Goal: Information Seeking & Learning: Check status

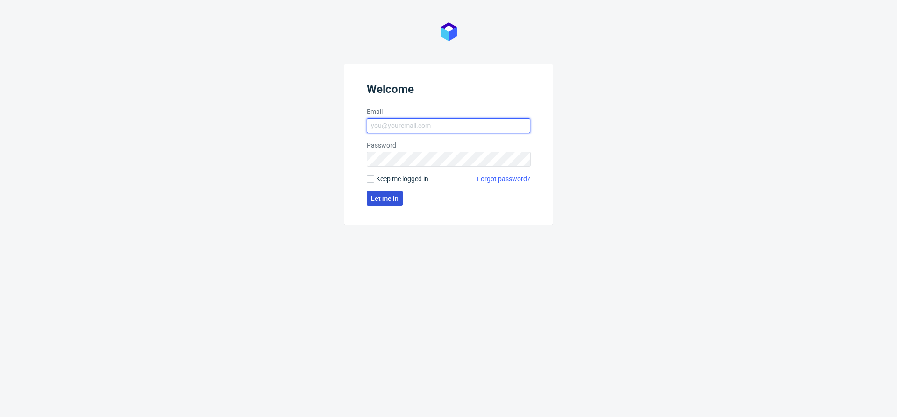
type input "[EMAIL_ADDRESS][DOMAIN_NAME]"
click at [389, 198] on span "Let me in" at bounding box center [385, 198] width 28 height 7
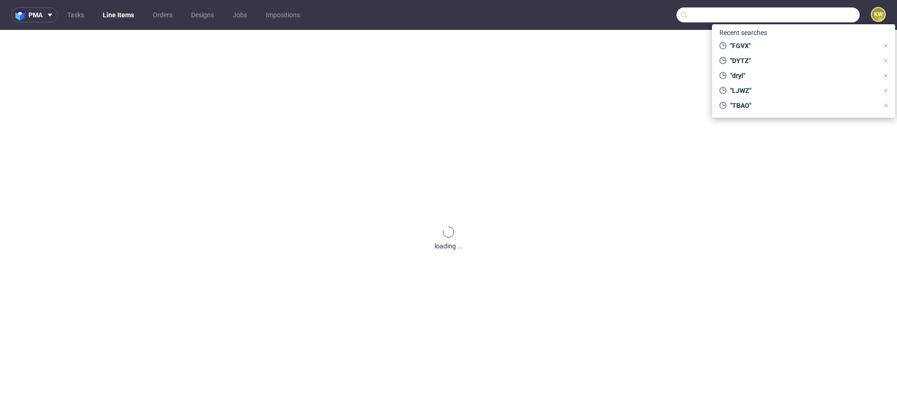
click at [812, 13] on input "text" at bounding box center [768, 14] width 183 height 15
paste input "XJSY"
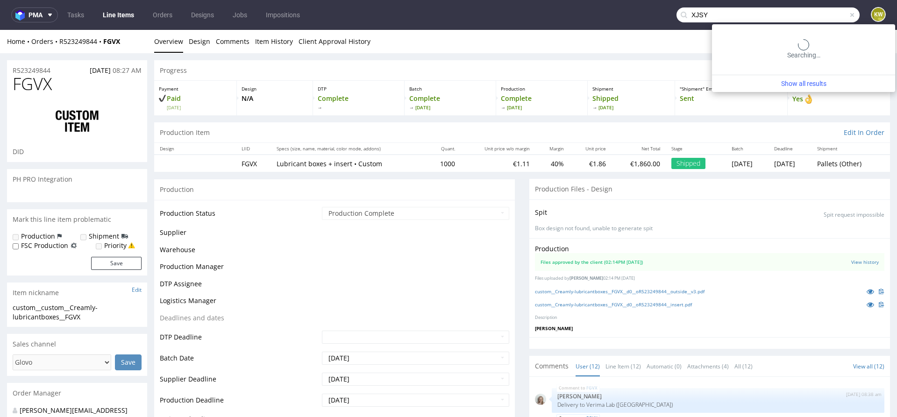
type input "XJSY"
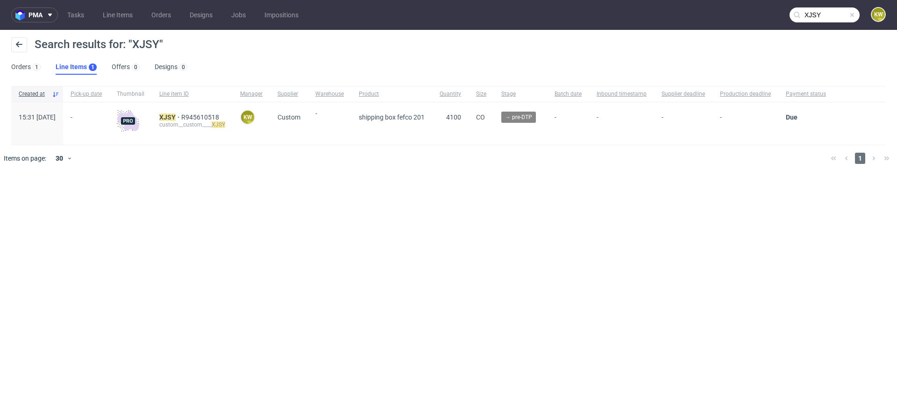
click at [187, 121] on div "custom__custom____ XJSY" at bounding box center [192, 124] width 66 height 7
click at [176, 118] on mark "XJSY" at bounding box center [167, 117] width 16 height 7
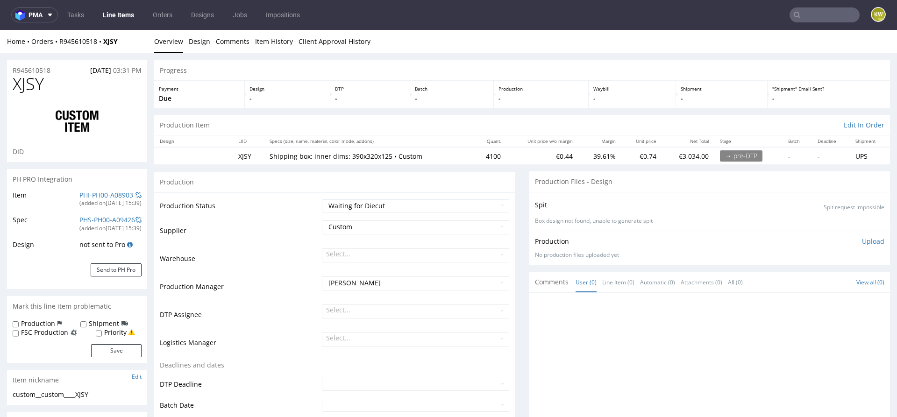
click at [805, 7] on input "text" at bounding box center [825, 14] width 70 height 15
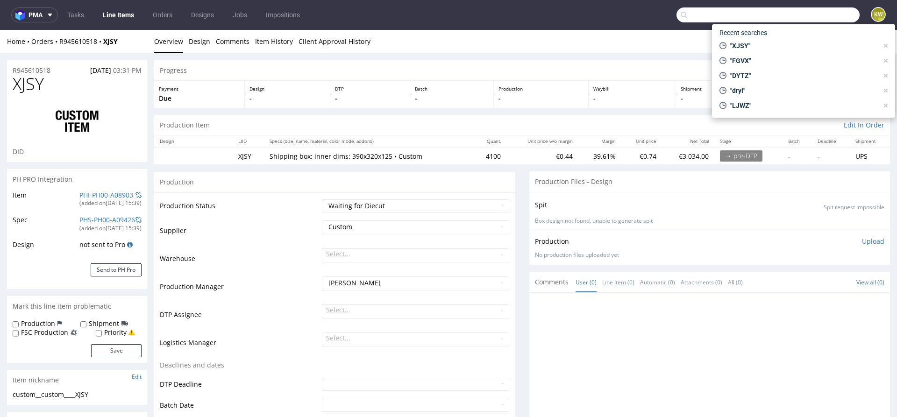
paste input "XJSY"
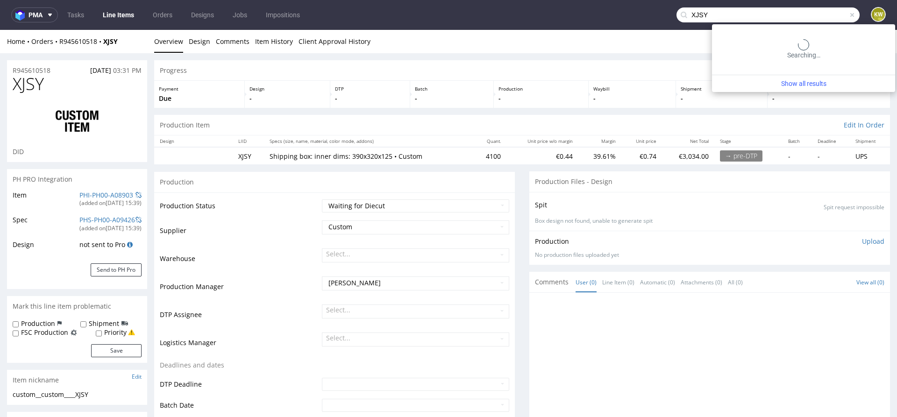
type input "XJSY"
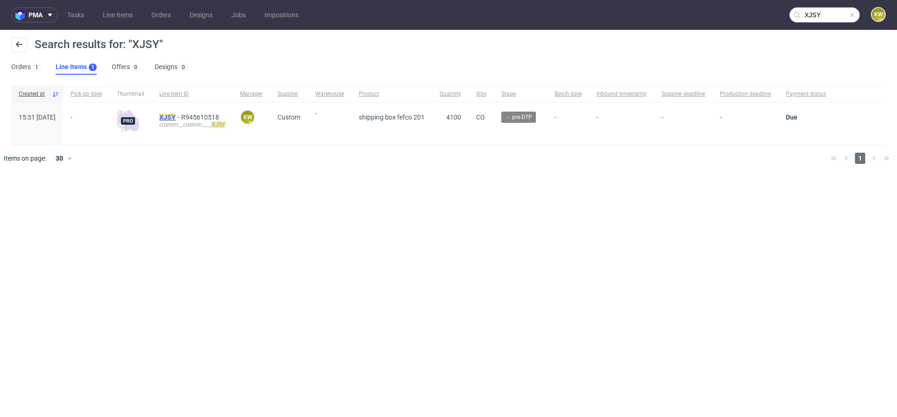
click at [176, 114] on mark "XJSY" at bounding box center [167, 117] width 16 height 7
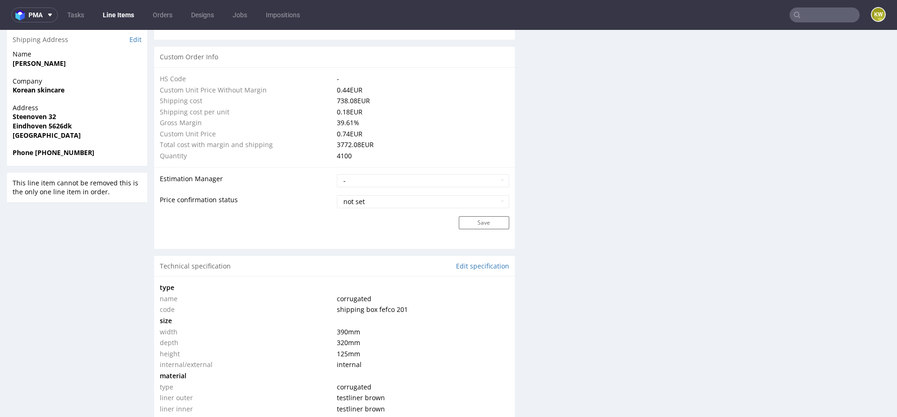
scroll to position [757, 0]
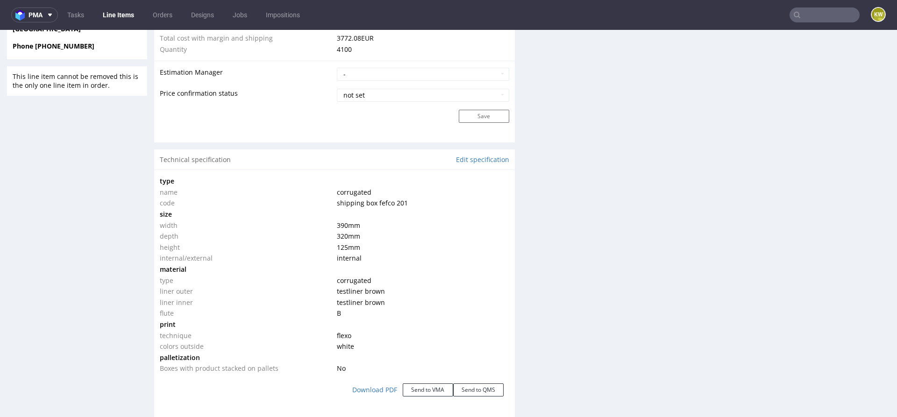
click at [808, 16] on input "text" at bounding box center [825, 14] width 70 height 15
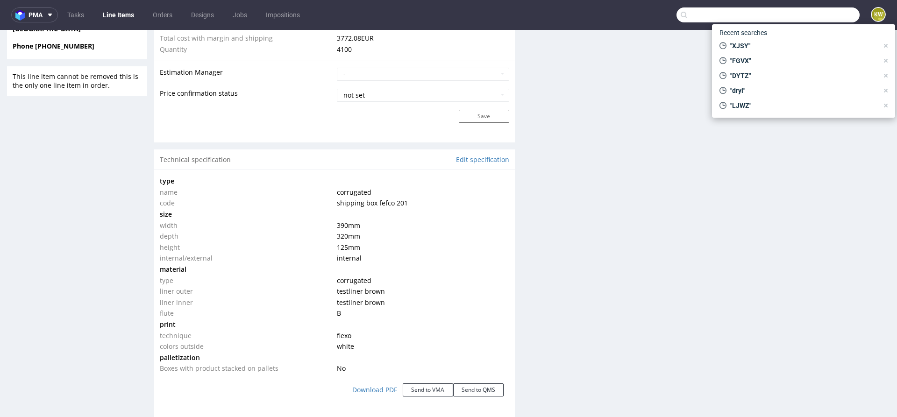
paste input "ZLMM"
type input "ZLMM"
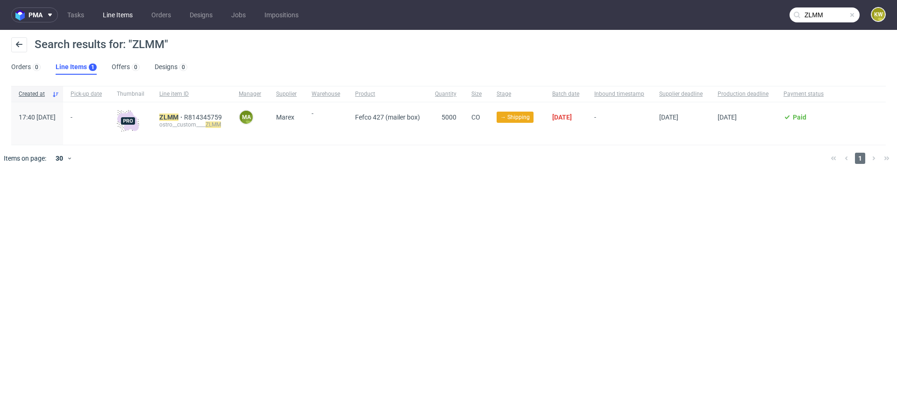
click at [117, 20] on link "Line Items" at bounding box center [117, 14] width 41 height 15
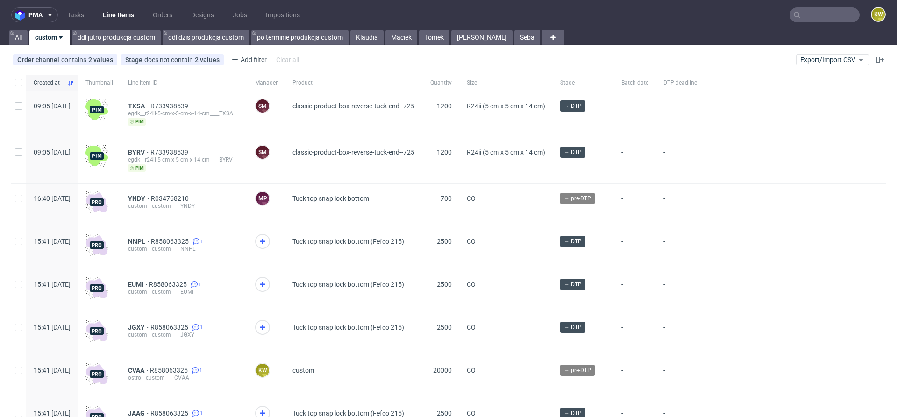
click at [795, 18] on input "text" at bounding box center [825, 14] width 70 height 15
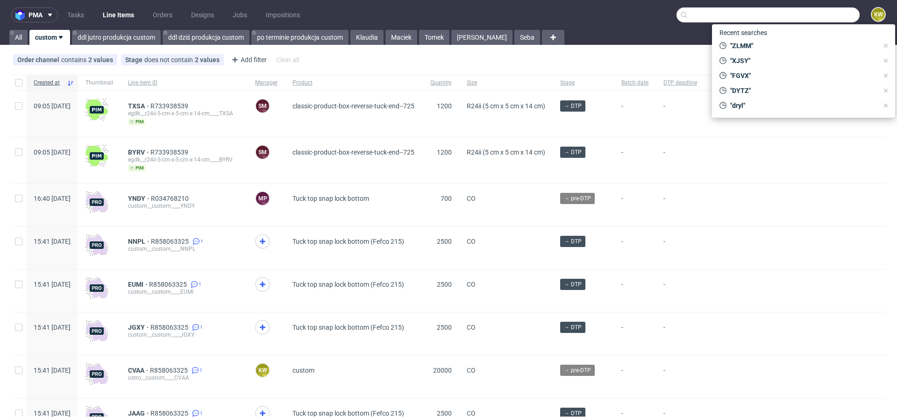
type input "o"
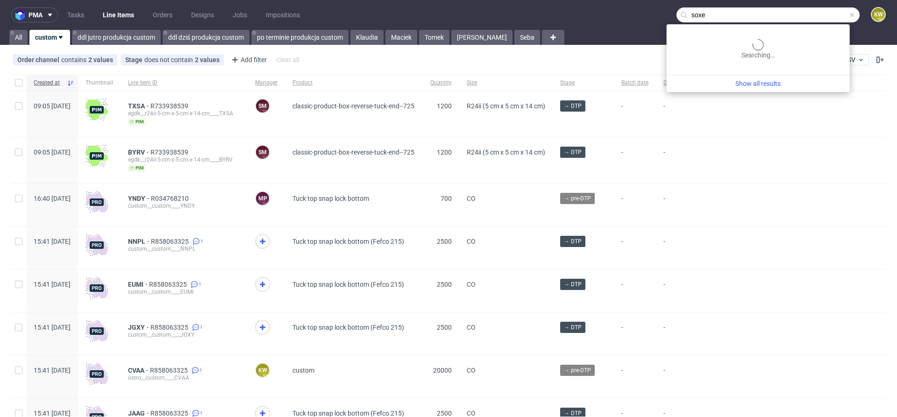
type input "soxe"
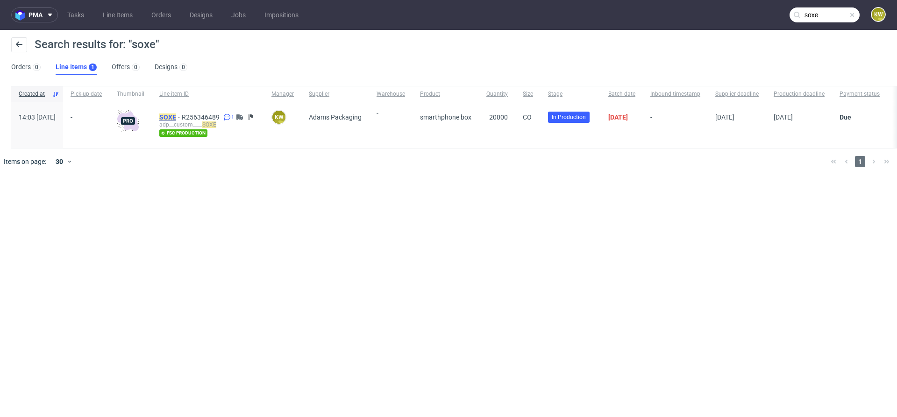
click at [176, 118] on mark "SOXE" at bounding box center [167, 117] width 17 height 7
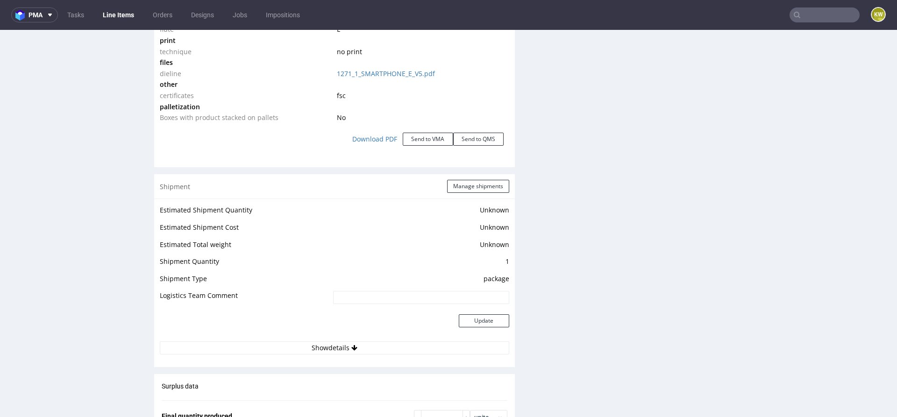
scroll to position [1120, 0]
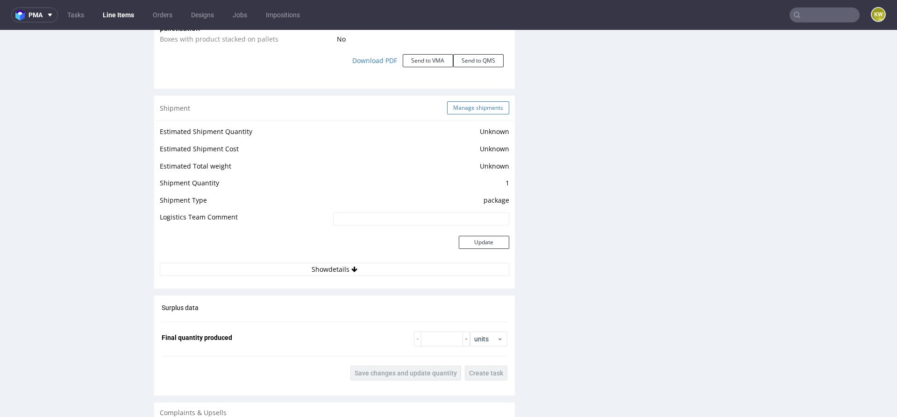
click at [476, 111] on button "Manage shipments" at bounding box center [478, 107] width 62 height 13
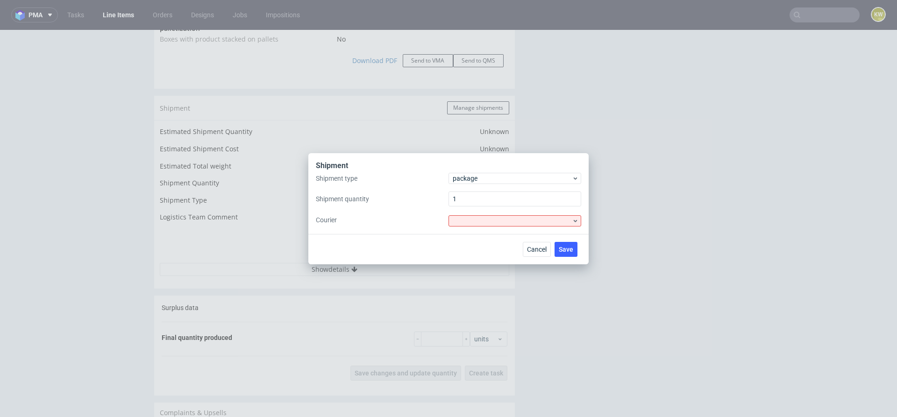
click at [468, 171] on div "Shipment" at bounding box center [448, 167] width 265 height 12
click at [468, 178] on span "package" at bounding box center [512, 178] width 119 height 9
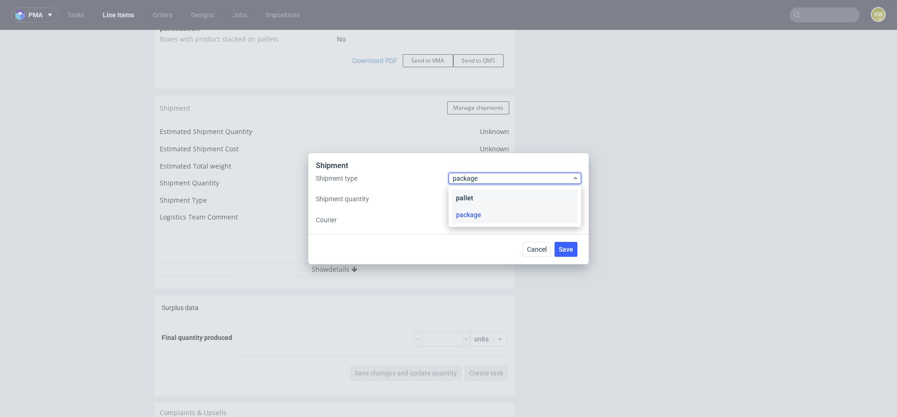
click at [468, 195] on div "pallet" at bounding box center [514, 198] width 125 height 17
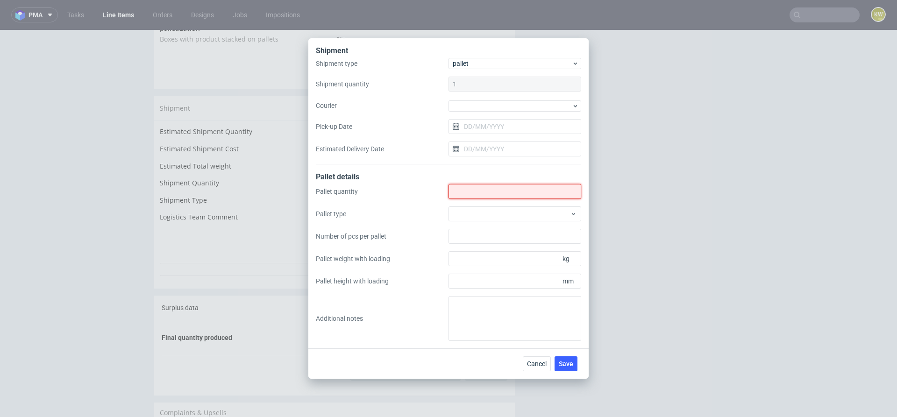
click at [472, 190] on input "Shipment type" at bounding box center [515, 191] width 133 height 15
type input "7"
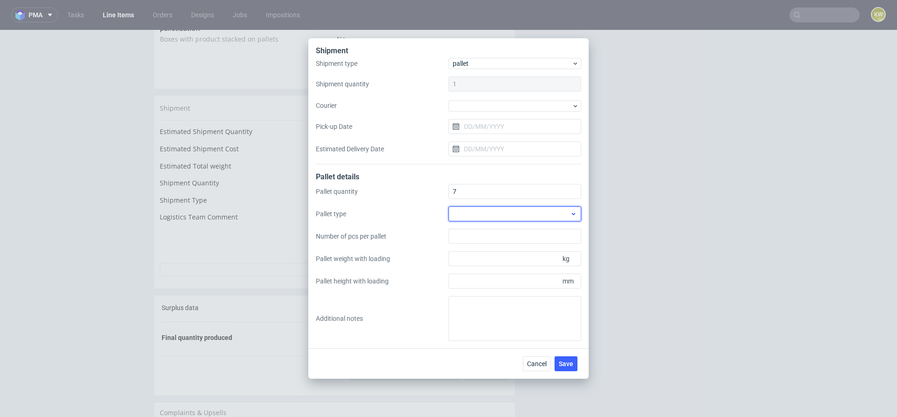
click at [462, 217] on div at bounding box center [515, 214] width 133 height 15
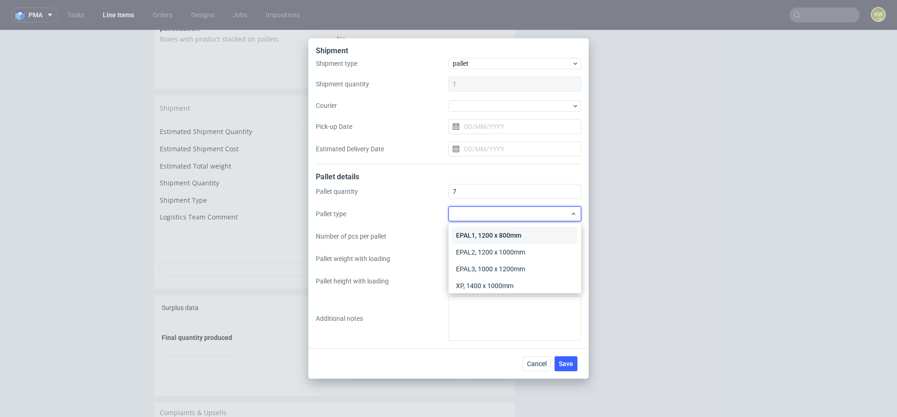
click at [466, 229] on div "EPAL1, 1200 x 800mm" at bounding box center [514, 235] width 125 height 17
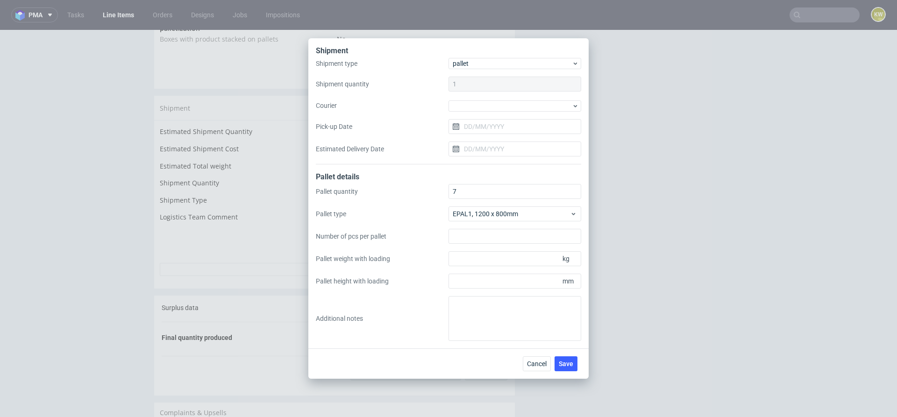
click at [468, 272] on div "Pallet quantity 7 Pallet type EPAL1, 1200 x 800mm Number of pcs per pallet Pall…" at bounding box center [448, 262] width 265 height 157
click at [458, 284] on input "Pallet height with loading" at bounding box center [515, 281] width 133 height 15
type input "1795"
click at [457, 262] on input "Pallet weight with loading" at bounding box center [515, 258] width 133 height 15
type input "191"
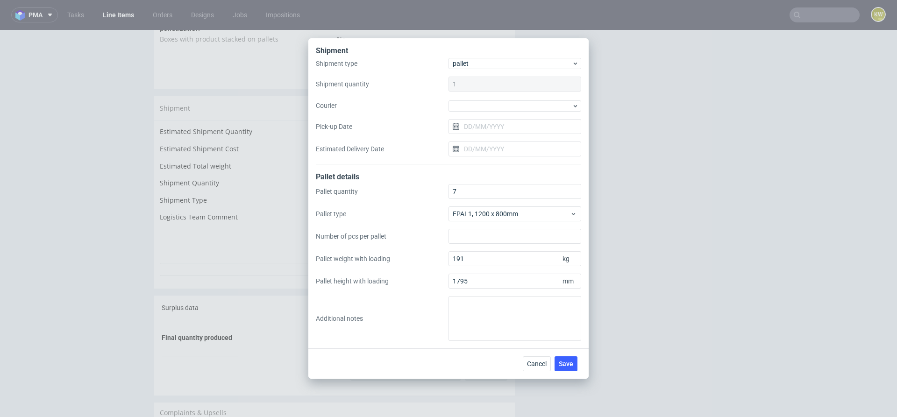
click at [447, 311] on div "Pallet quantity 7 Pallet type EPAL1, 1200 x 800mm Number of pcs per pallet Pall…" at bounding box center [448, 262] width 265 height 157
click at [457, 311] on textarea at bounding box center [515, 318] width 133 height 45
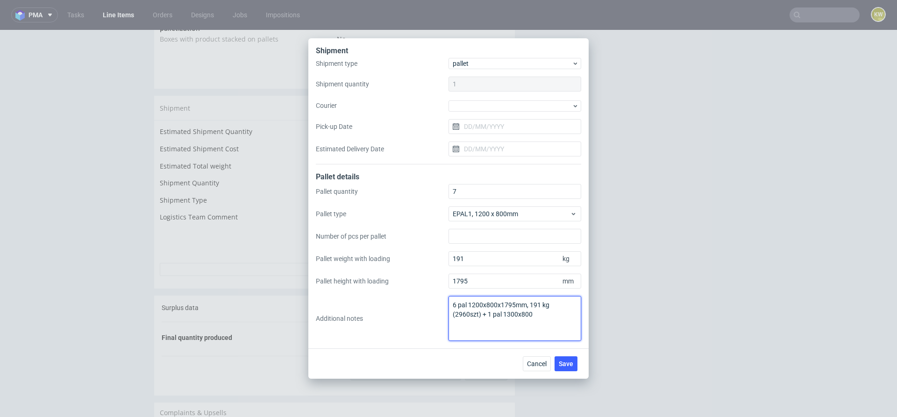
click at [509, 315] on textarea "6 pal 1200x800x1795mm, 191 kg (2960szt) + 1 pal 1300x800" at bounding box center [515, 318] width 133 height 45
click at [564, 319] on textarea "6 pal 1200x800x1795mm, 191 kg (2960szt) + 1 pal 1200x800" at bounding box center [515, 318] width 133 height 45
click at [469, 313] on textarea "6 pal 1200x800x1795mm, 191 kg (2960szt) + 1 pal 1200x800x1395mm (146 szt)" at bounding box center [515, 318] width 133 height 45
type textarea "6 pal 1200x800x1795mm, 191 kg (2960 szt) + 1 pal 1200x800x1395mm (146 szt)"
click at [582, 313] on div "Shipment Shipment type pallet Shipment quantity 1 Courier Pick-up Date Estimate…" at bounding box center [448, 193] width 280 height 310
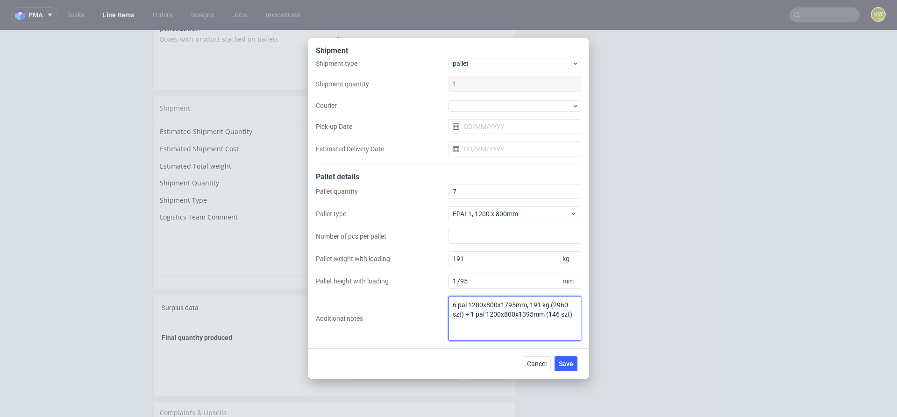
click at [577, 315] on textarea "6 pal 1200x800x1795mm, 191 kg (2960 szt) + 1 pal 1200x800x1395mm (146 szt)" at bounding box center [515, 318] width 133 height 45
click at [564, 369] on button "Save" at bounding box center [566, 363] width 23 height 15
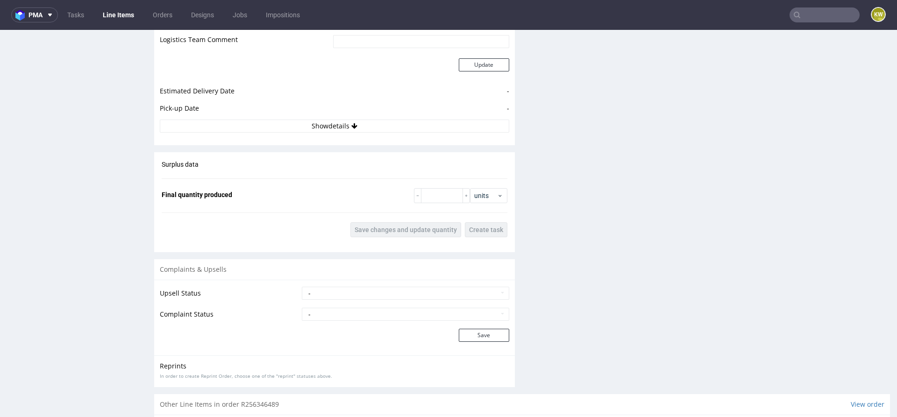
scroll to position [1303, 0]
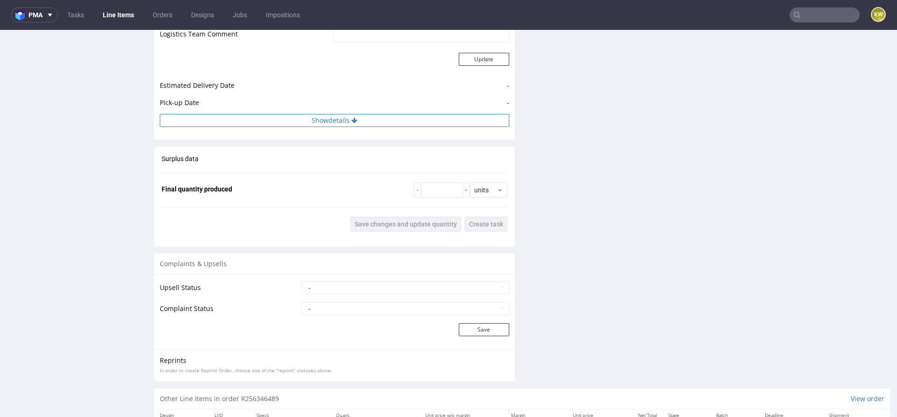
click at [378, 114] on button "Show details" at bounding box center [334, 120] width 349 height 13
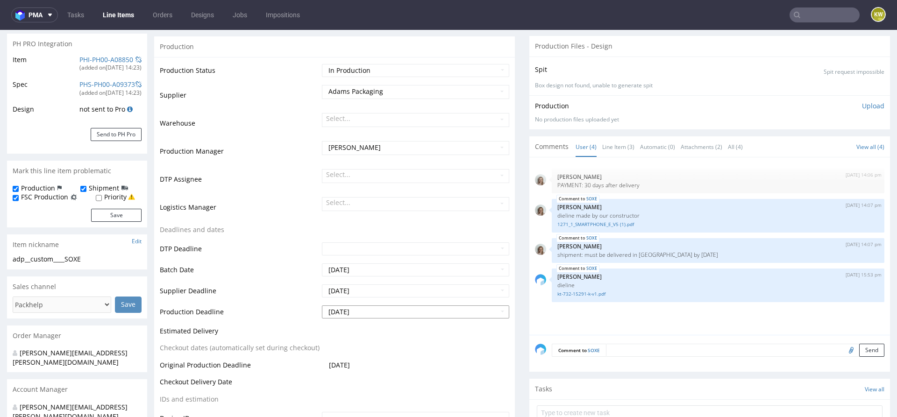
scroll to position [0, 0]
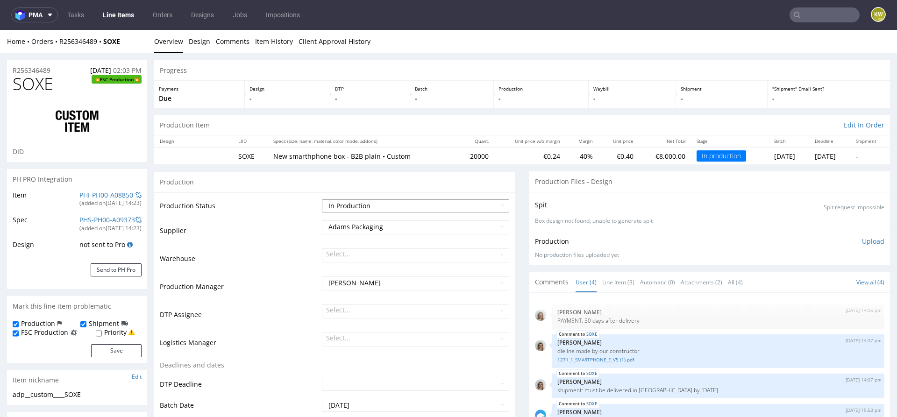
click at [368, 207] on select "Waiting for Artwork Waiting for Diecut Waiting for Mockup Waiting for DTP Waiti…" at bounding box center [415, 206] width 187 height 13
select select "production_complete"
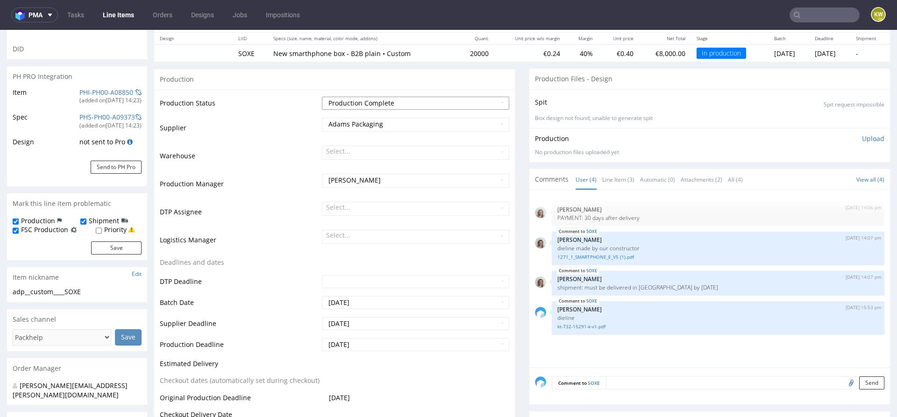
scroll to position [104, 0]
click at [372, 345] on input "[DATE]" at bounding box center [415, 343] width 187 height 13
click at [341, 286] on td "11" at bounding box center [342, 287] width 14 height 14
type input "2025-08-11"
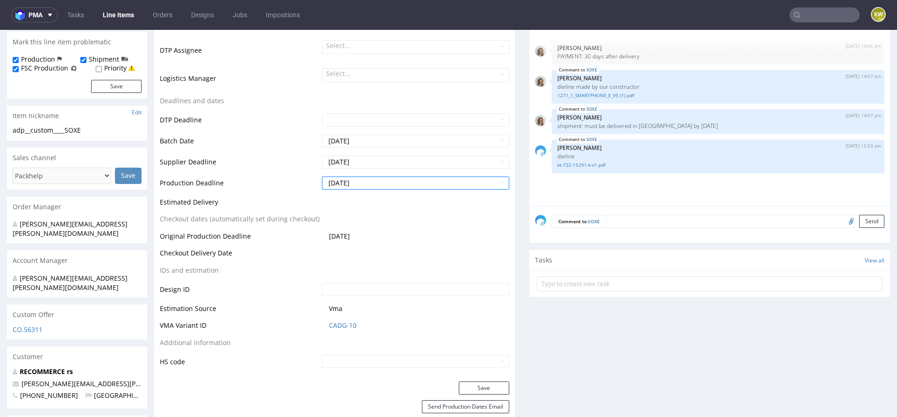
scroll to position [288, 0]
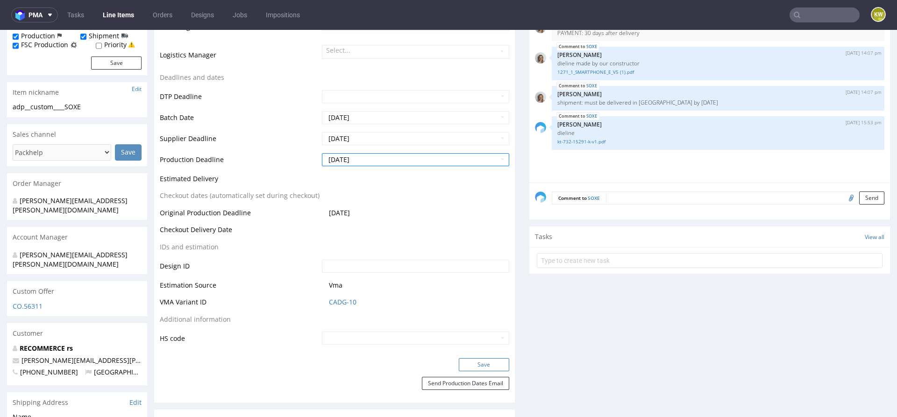
click at [473, 362] on button "Save" at bounding box center [484, 364] width 50 height 13
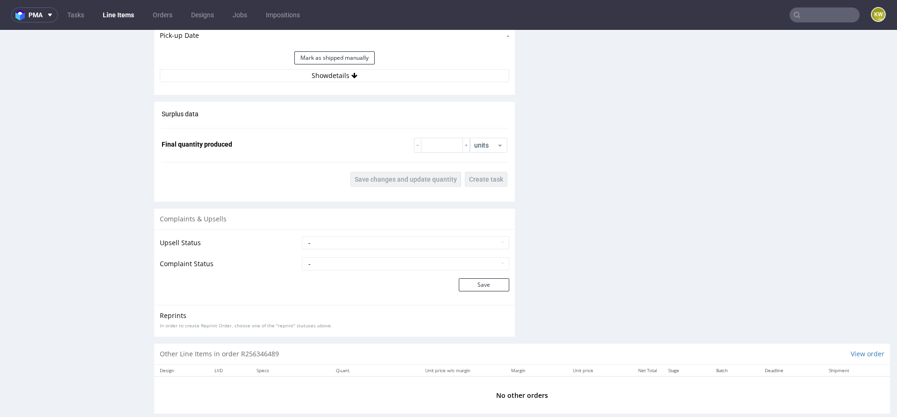
scroll to position [1359, 0]
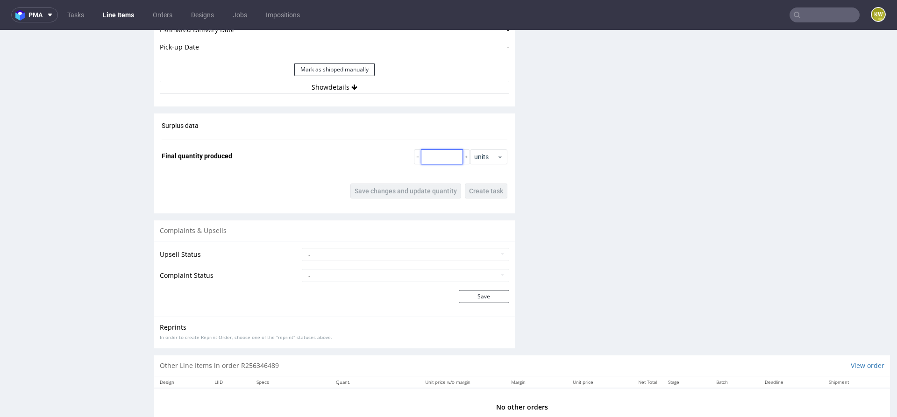
click at [436, 159] on input "number" at bounding box center [442, 157] width 42 height 15
paste input "19920"
type input "19920"
click at [415, 188] on span "Save changes and update quantity" at bounding box center [406, 191] width 102 height 7
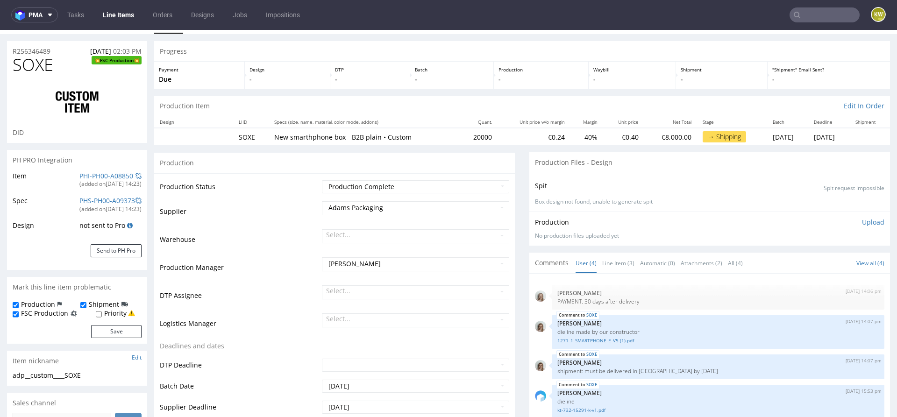
scroll to position [0, 0]
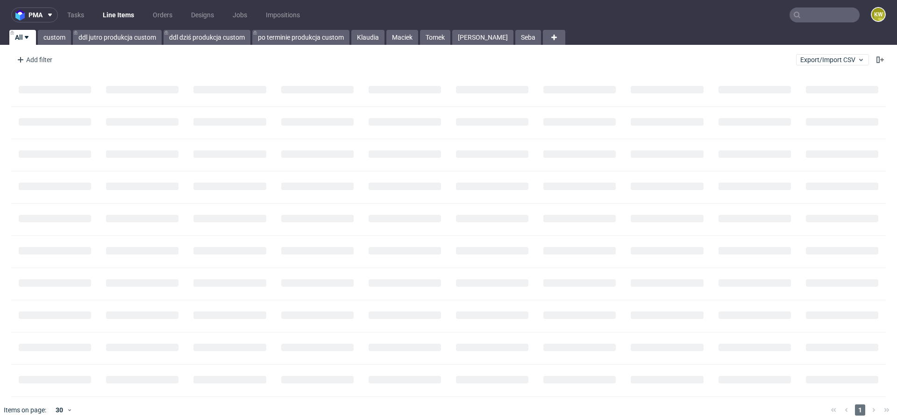
click at [826, 10] on input "text" at bounding box center [825, 14] width 70 height 15
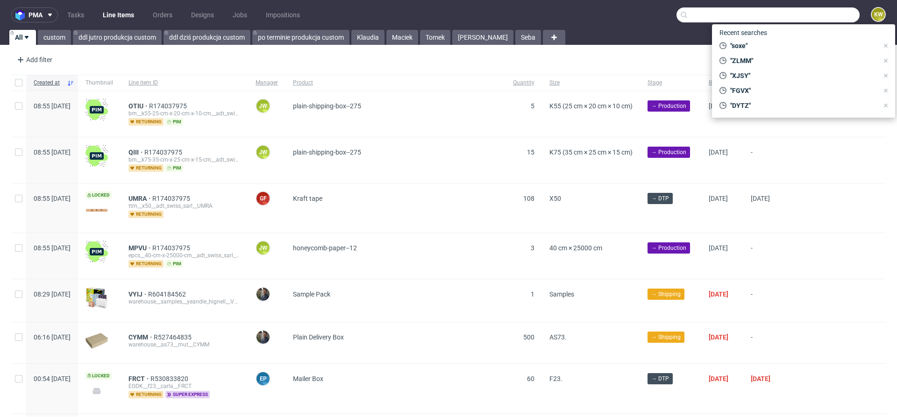
paste input "BWLK"
type input "BWLK"
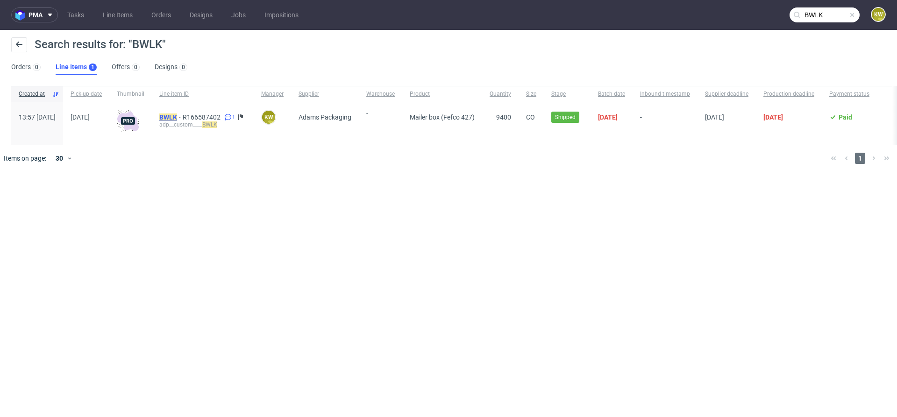
click at [177, 120] on mark "BWLK" at bounding box center [168, 117] width 18 height 7
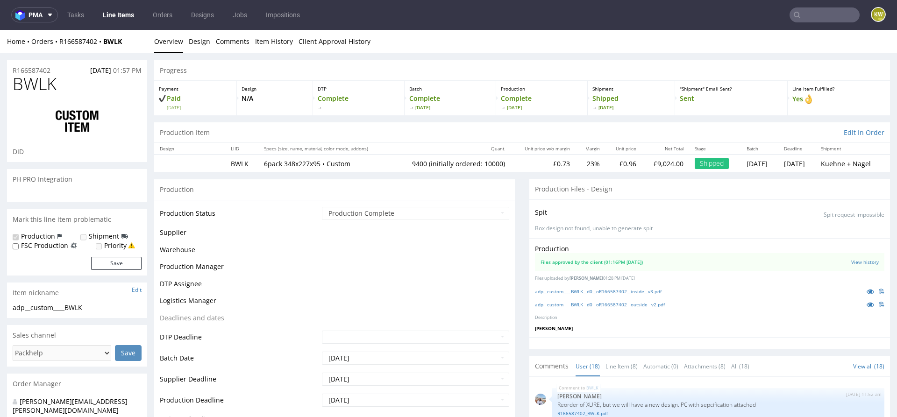
select select "in_progress"
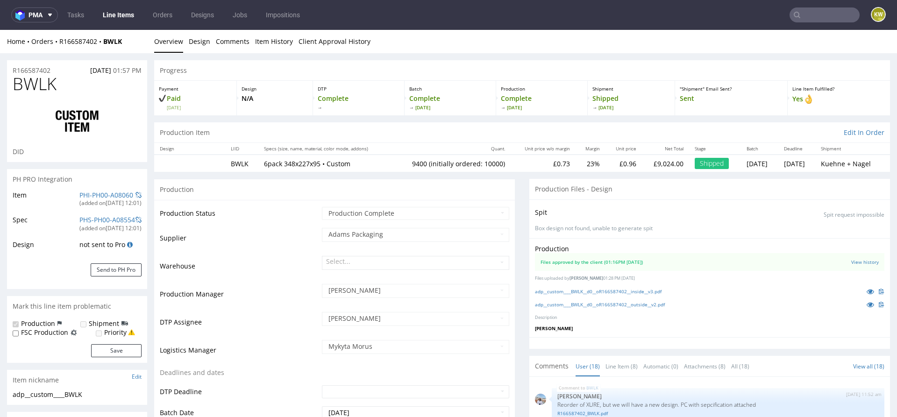
scroll to position [551, 0]
click at [867, 305] on icon at bounding box center [870, 304] width 7 height 7
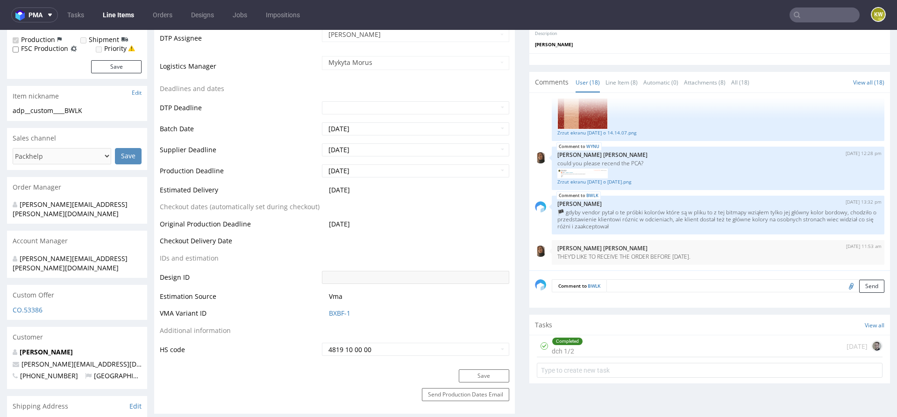
scroll to position [292, 0]
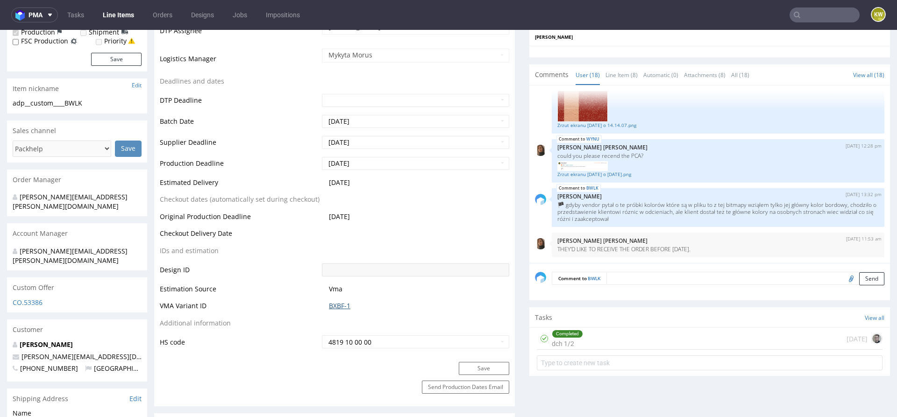
click at [336, 308] on link "BXBF-1" at bounding box center [339, 305] width 21 height 9
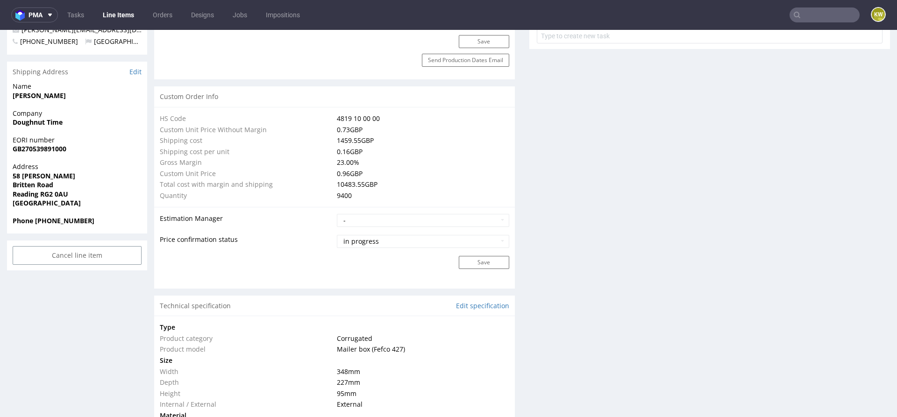
scroll to position [1480, 0]
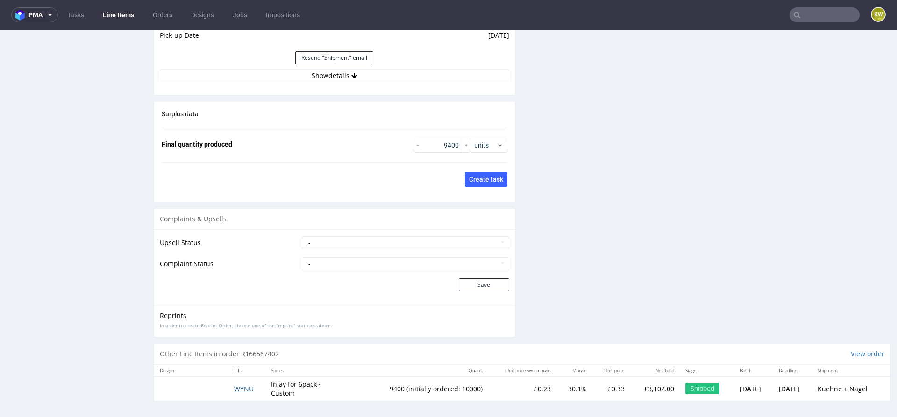
click at [241, 386] on span "WYNU" at bounding box center [244, 389] width 20 height 9
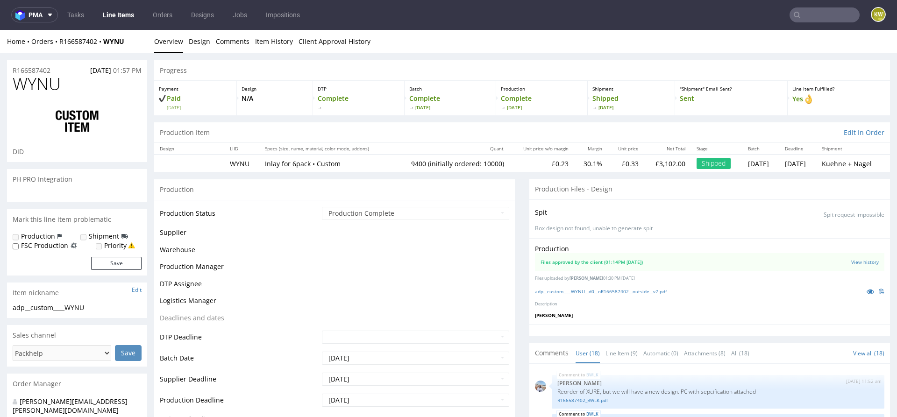
scroll to position [560, 0]
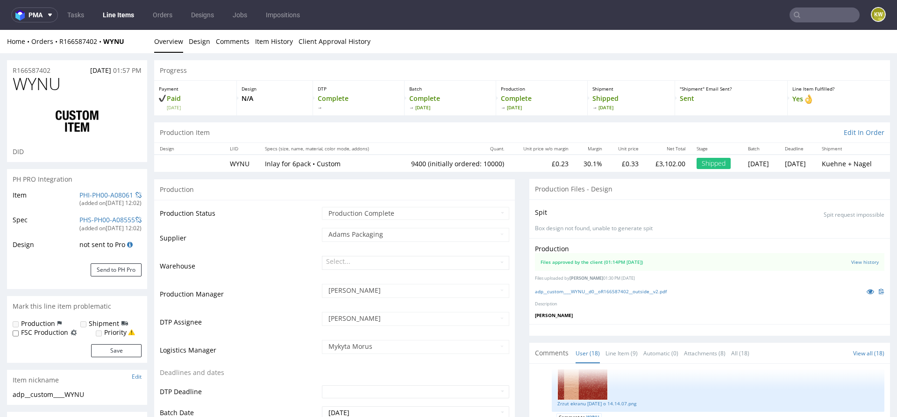
select select "in_progress"
click at [867, 288] on icon at bounding box center [870, 291] width 7 height 7
click at [803, 21] on input "text" at bounding box center [825, 14] width 70 height 15
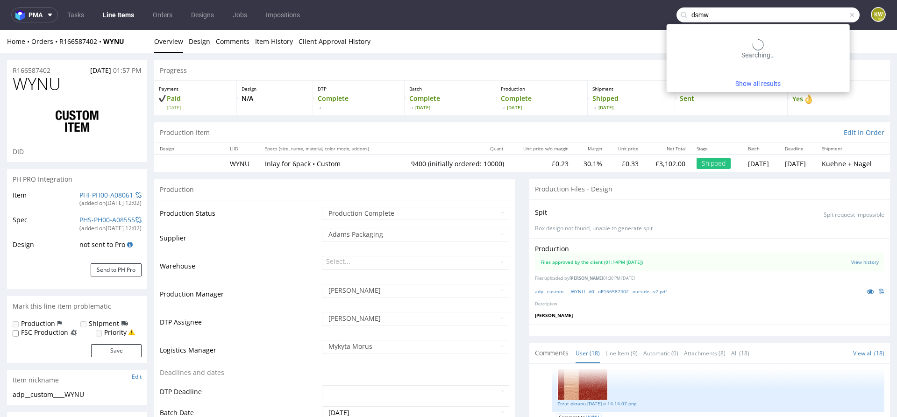
type input "dsmw"
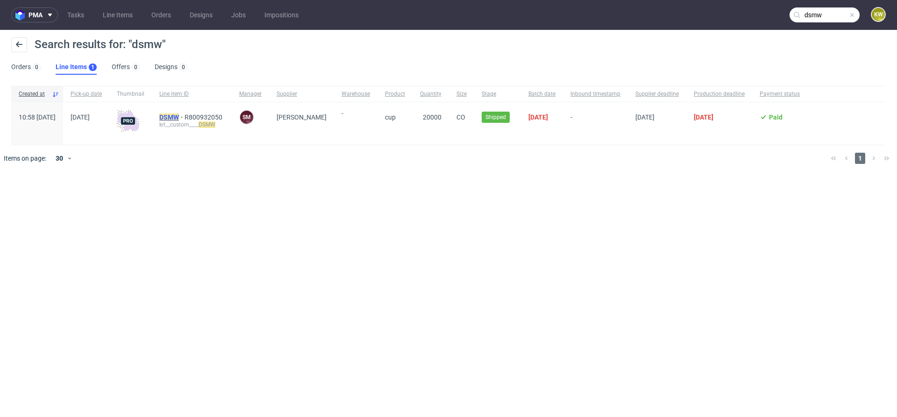
click at [179, 115] on mark "DSMW" at bounding box center [169, 117] width 20 height 7
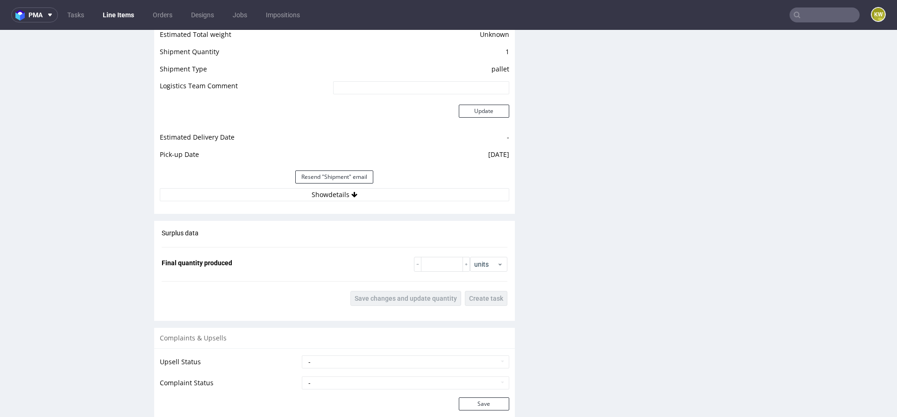
scroll to position [1127, 0]
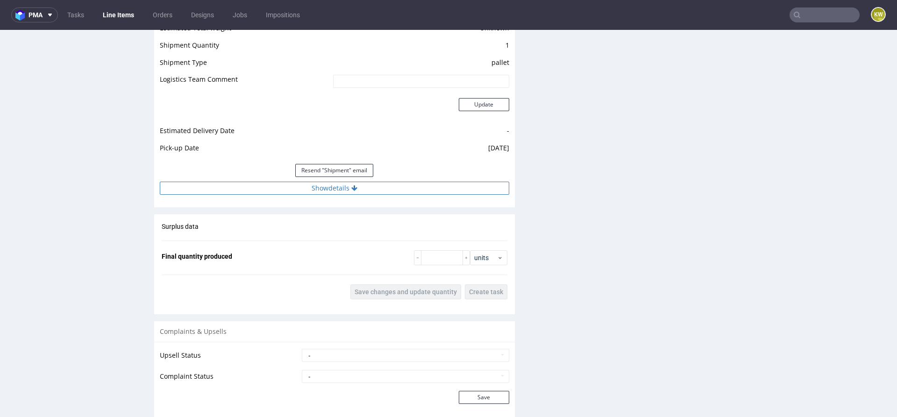
click at [407, 182] on button "Show details" at bounding box center [334, 188] width 349 height 13
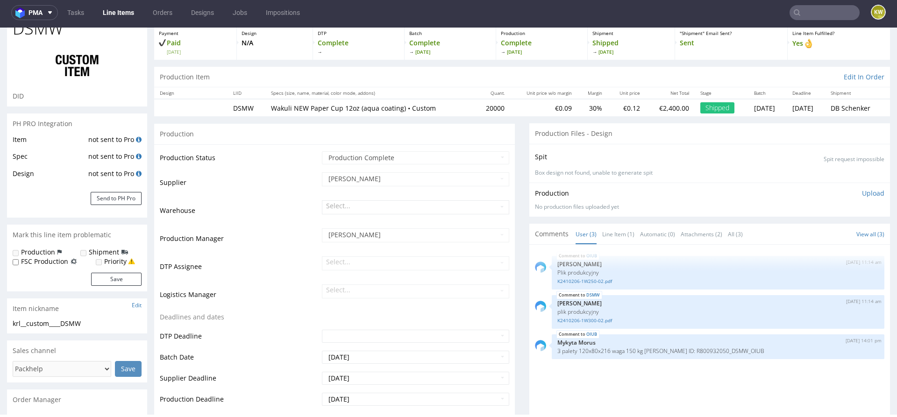
scroll to position [62, 0]
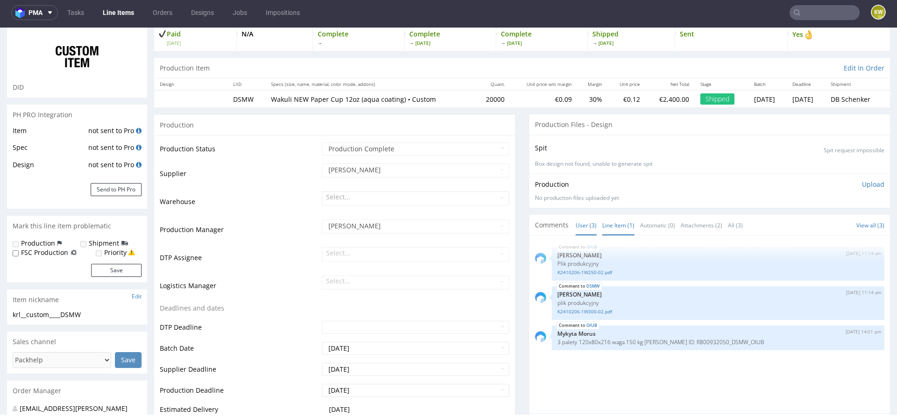
click at [606, 228] on link "Line Item (1)" at bounding box center [618, 225] width 32 height 20
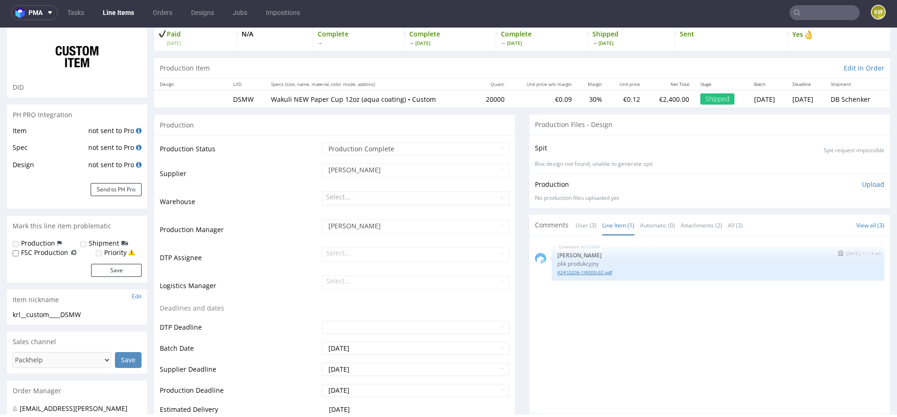
click at [589, 271] on link "K2410206-1W300-02.pdf" at bounding box center [717, 272] width 321 height 7
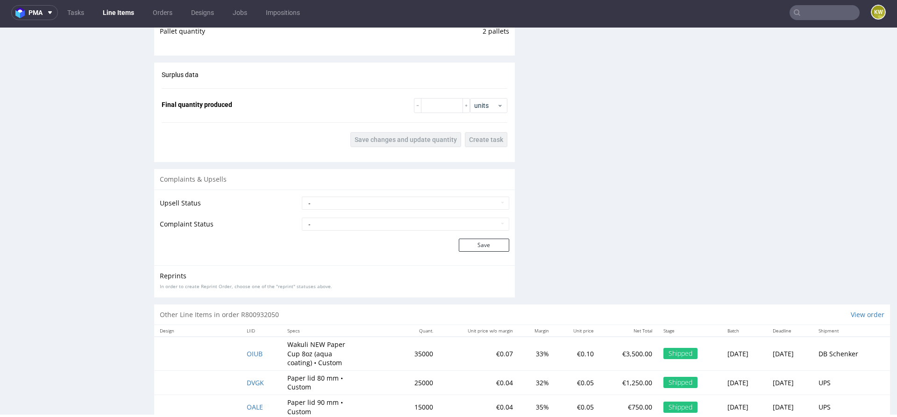
scroll to position [1472, 0]
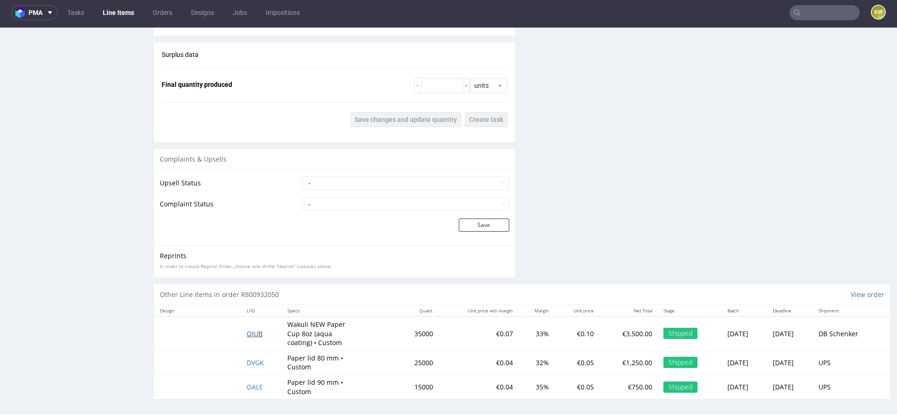
click at [247, 331] on span "OIUB" at bounding box center [255, 333] width 16 height 9
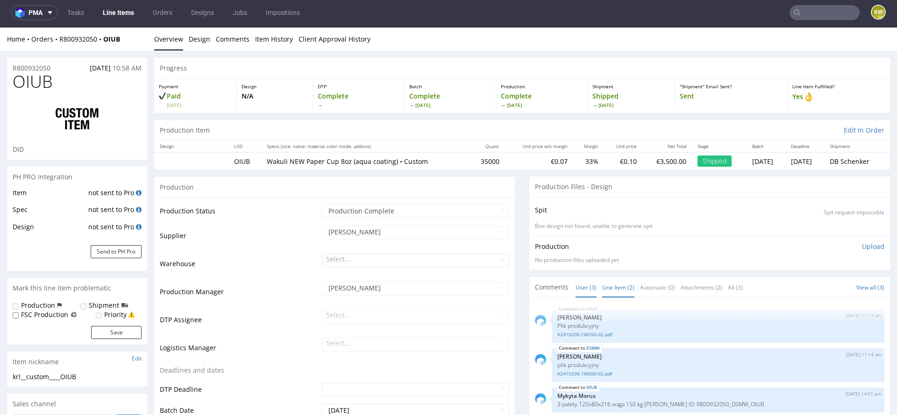
click at [615, 287] on link "Line Item (2)" at bounding box center [618, 288] width 32 height 20
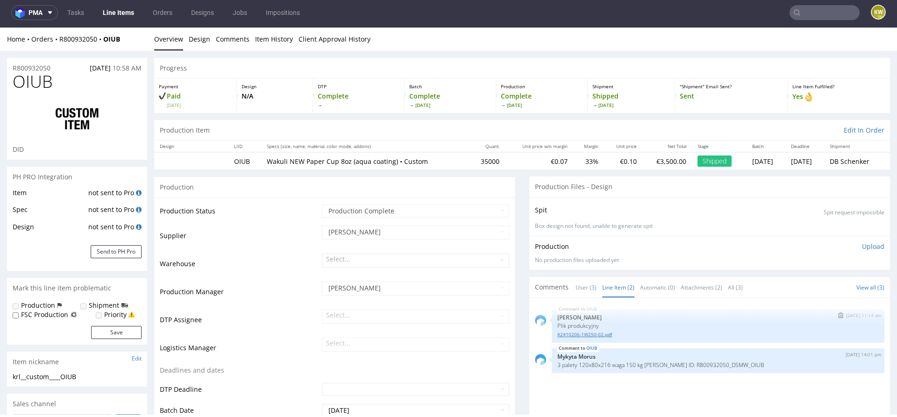
click at [585, 333] on link "K2410206-1W250-02.pdf" at bounding box center [717, 334] width 321 height 7
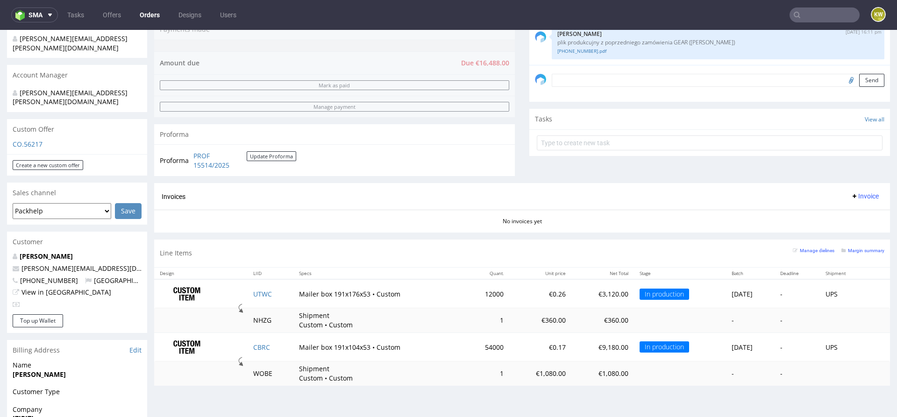
scroll to position [249, 0]
click at [277, 291] on td "UTWC" at bounding box center [271, 293] width 46 height 29
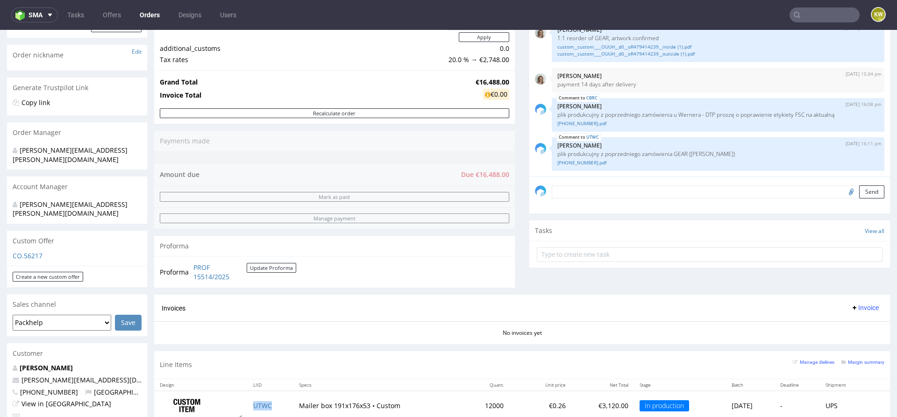
scroll to position [247, 0]
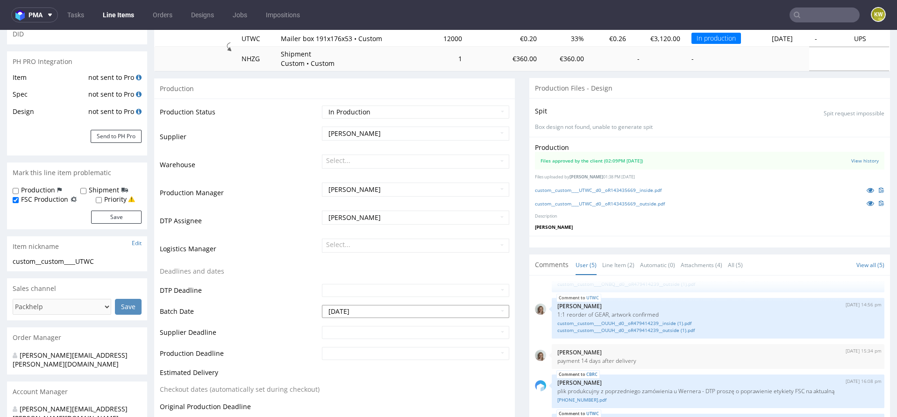
scroll to position [127, 0]
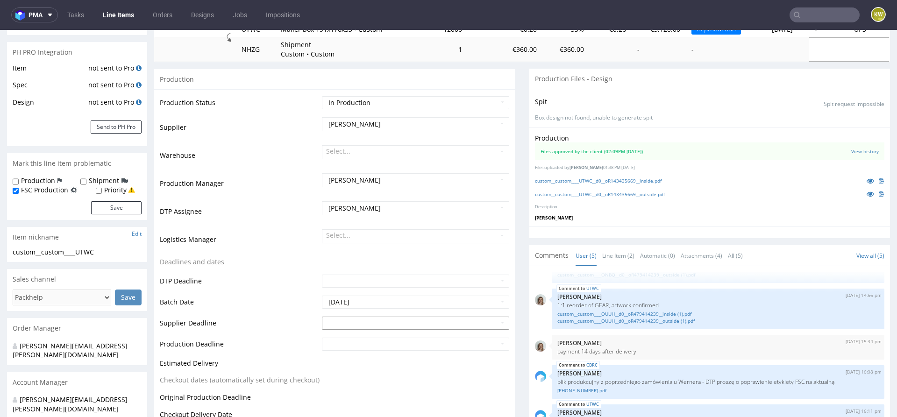
click at [348, 320] on input "text" at bounding box center [415, 323] width 187 height 13
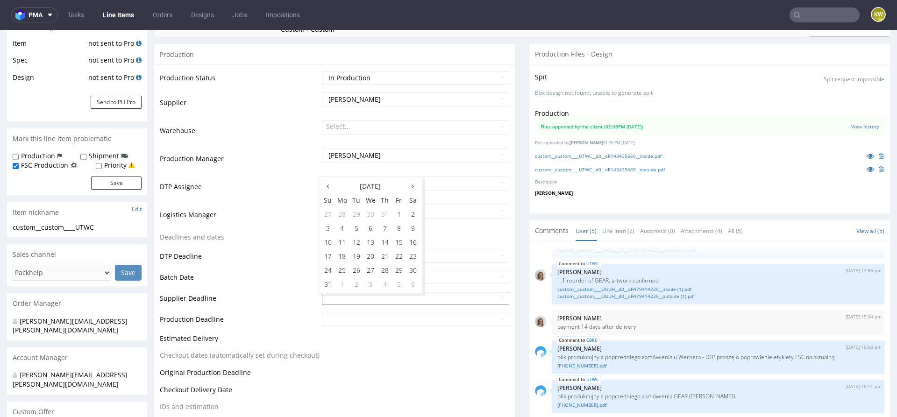
scroll to position [152, 0]
click at [368, 247] on td "13" at bounding box center [370, 242] width 14 height 14
type input "[DATE]"
click at [357, 318] on input "text" at bounding box center [415, 319] width 187 height 13
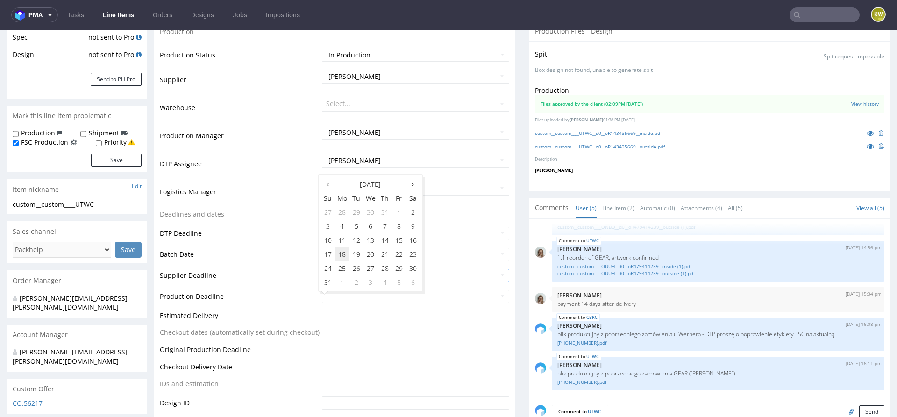
click at [343, 255] on td "18" at bounding box center [342, 254] width 14 height 14
type input "2025-08-18"
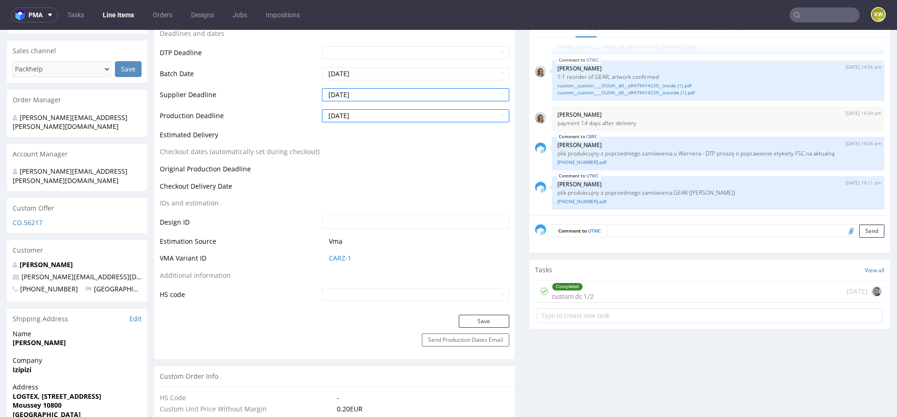
scroll to position [375, 0]
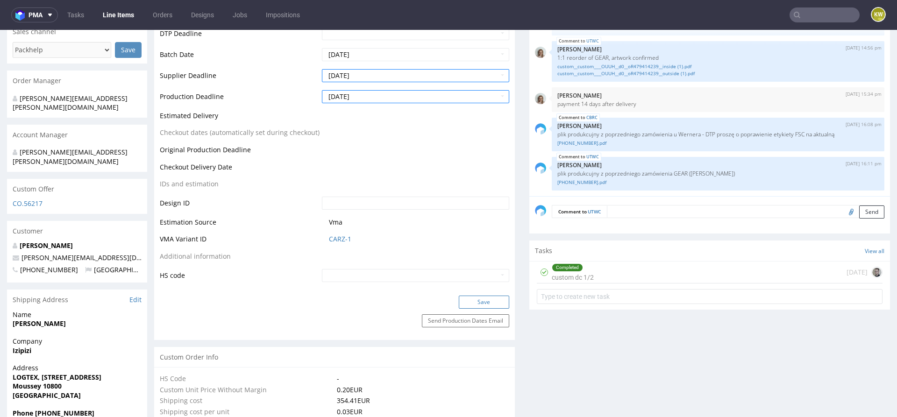
click at [476, 303] on button "Save" at bounding box center [484, 302] width 50 height 13
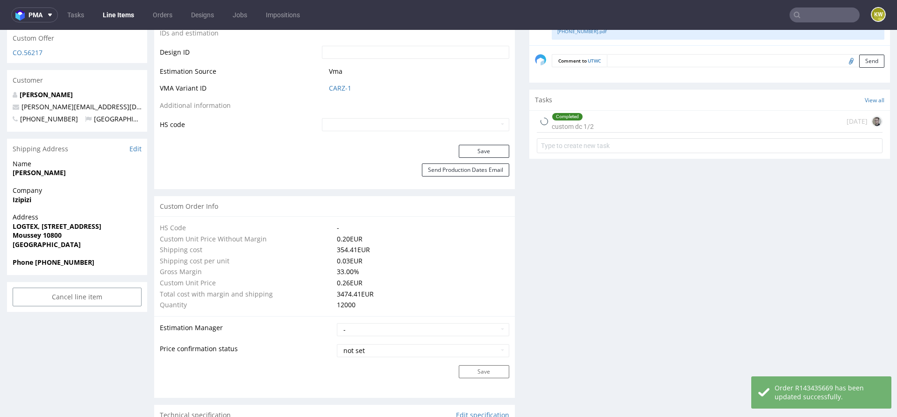
scroll to position [1464, 0]
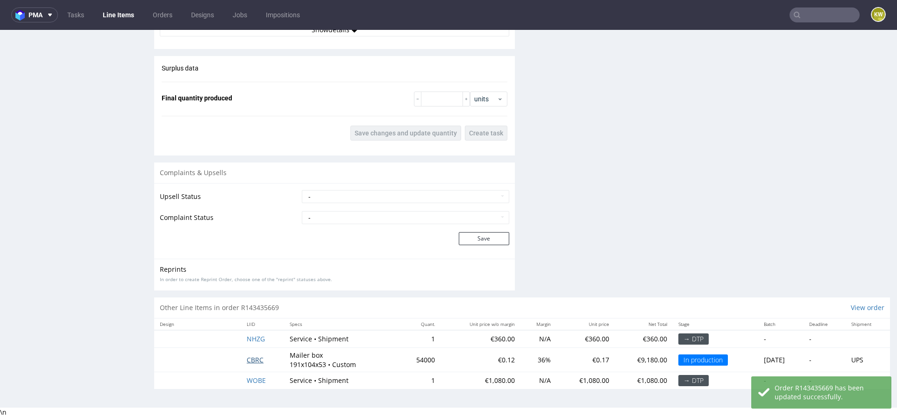
click at [249, 363] on span "CBRC" at bounding box center [255, 360] width 17 height 9
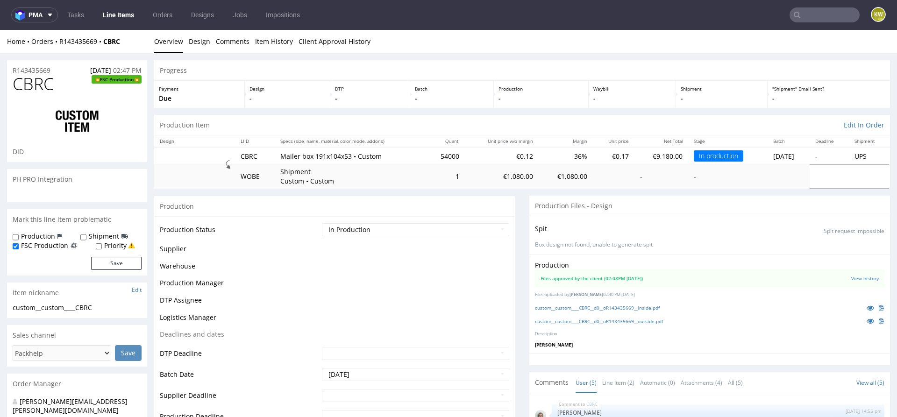
scroll to position [35, 0]
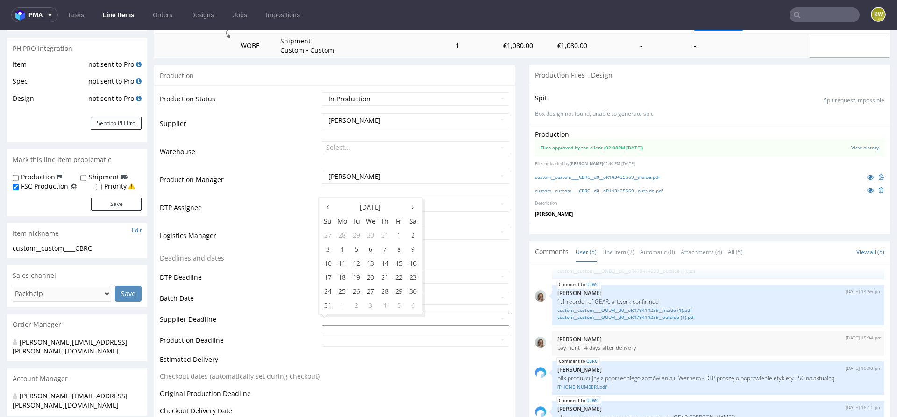
scroll to position [133, 0]
click at [371, 266] on td "13" at bounding box center [370, 261] width 14 height 14
type input "2025-08-13"
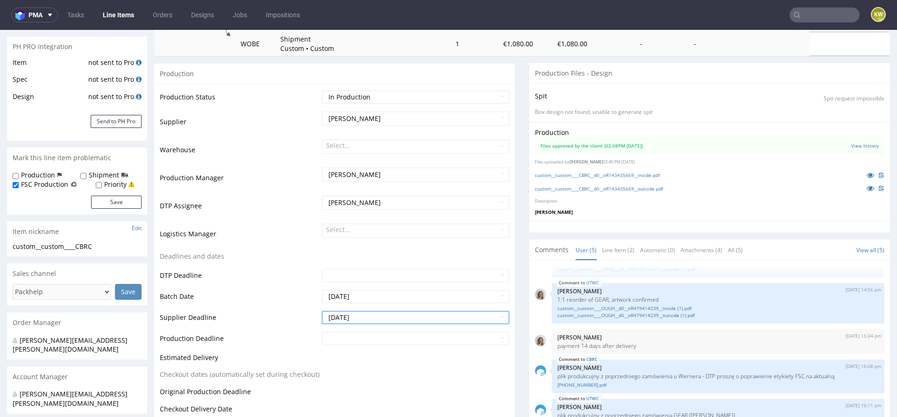
click at [357, 344] on td at bounding box center [415, 341] width 190 height 21
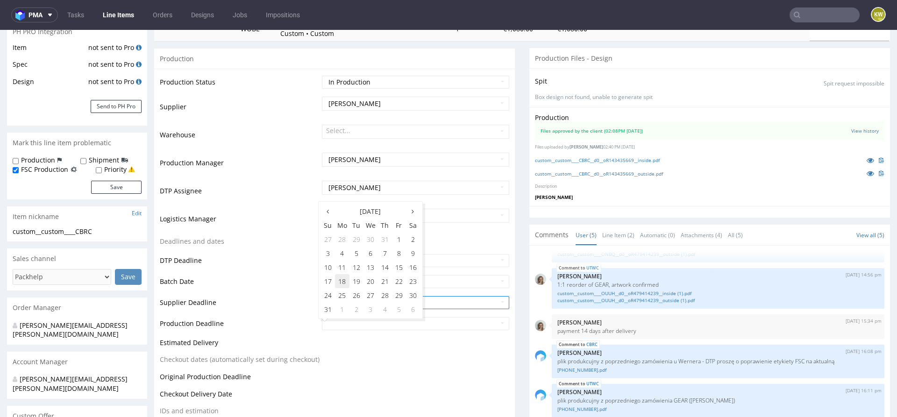
click at [340, 285] on td "18" at bounding box center [342, 281] width 14 height 14
type input "2025-08-18"
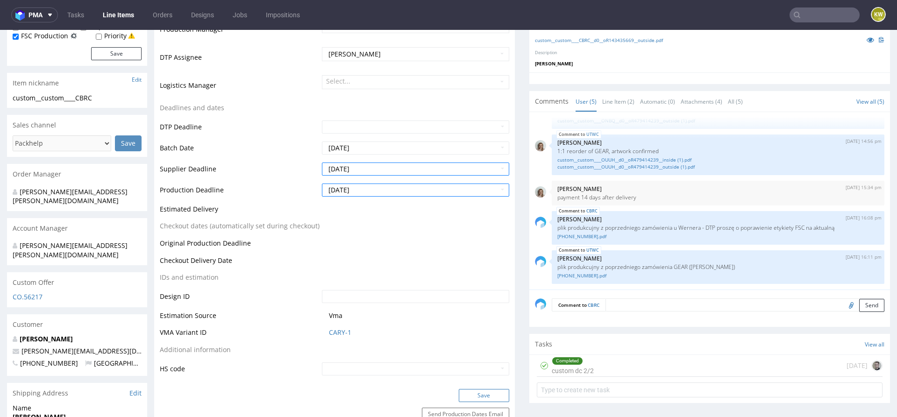
click at [480, 389] on button "Save" at bounding box center [484, 395] width 50 height 13
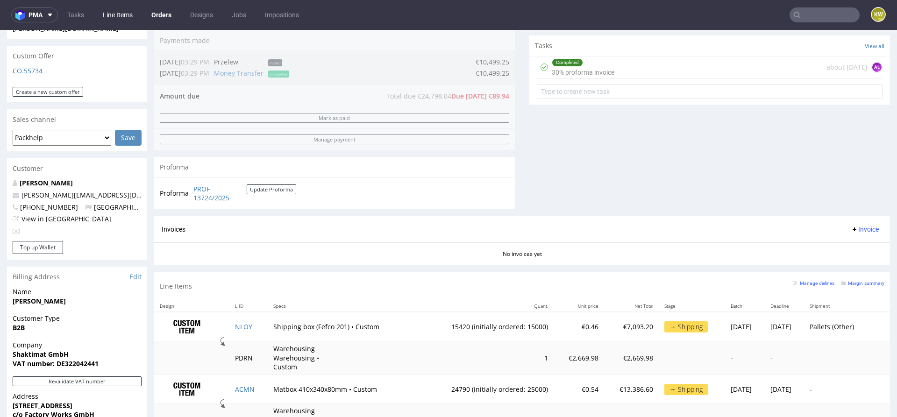
scroll to position [402, 0]
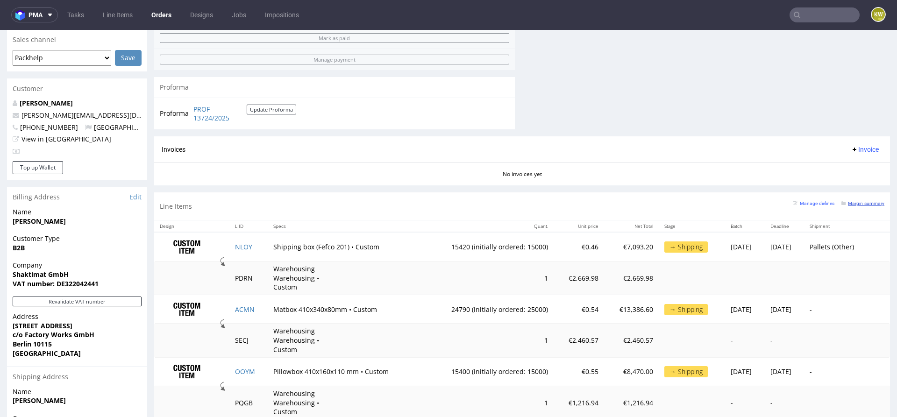
click at [852, 201] on small "Margin summary" at bounding box center [862, 203] width 43 height 5
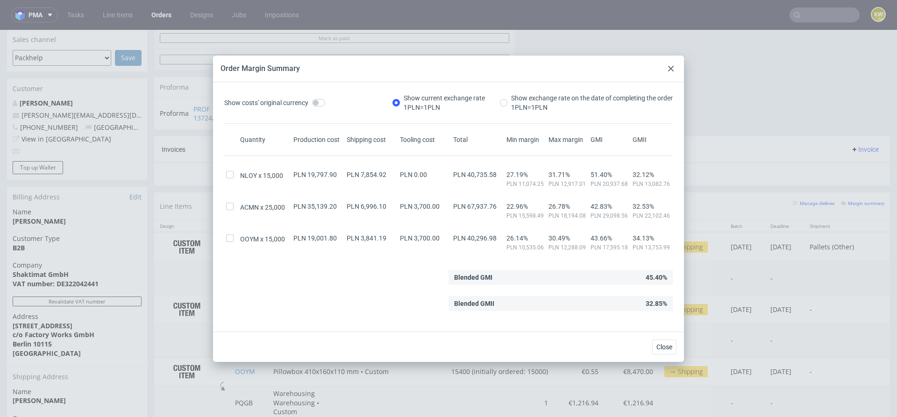
drag, startPoint x: 671, startPoint y: 68, endPoint x: 672, endPoint y: 36, distance: 31.3
click at [671, 68] on use at bounding box center [671, 69] width 6 height 6
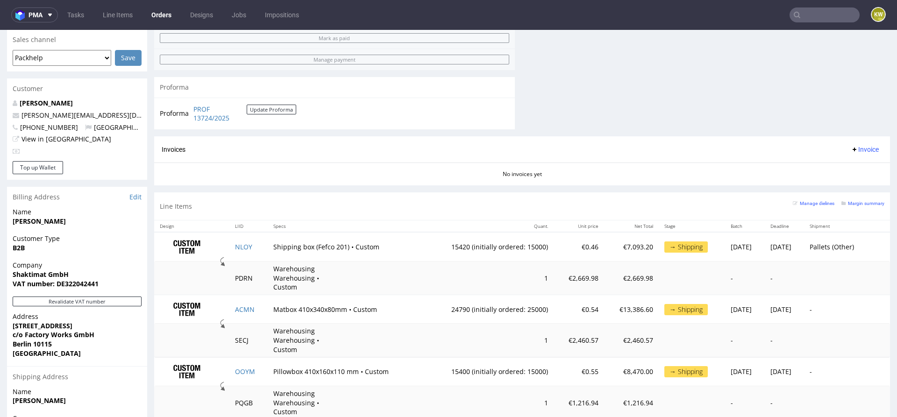
click at [827, 13] on input "text" at bounding box center [825, 14] width 70 height 15
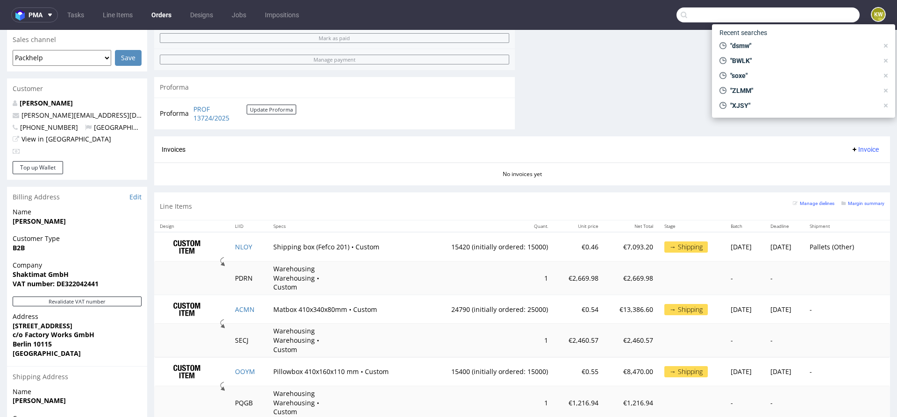
paste input "XJSY"
type input "XJSY"
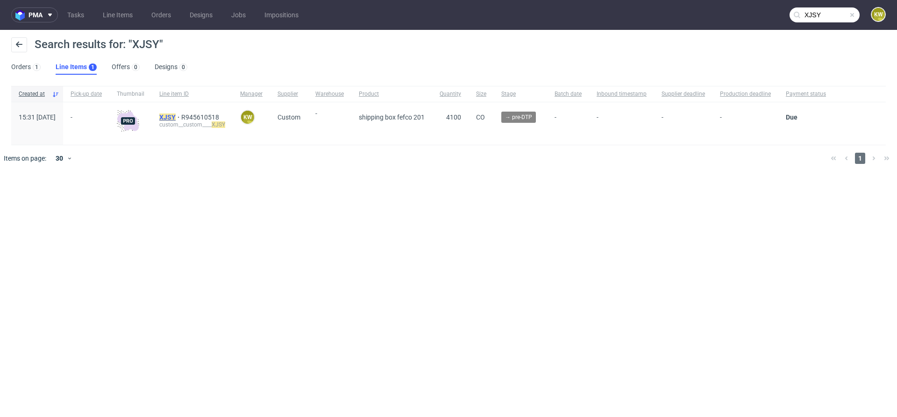
click at [176, 117] on mark "XJSY" at bounding box center [167, 117] width 16 height 7
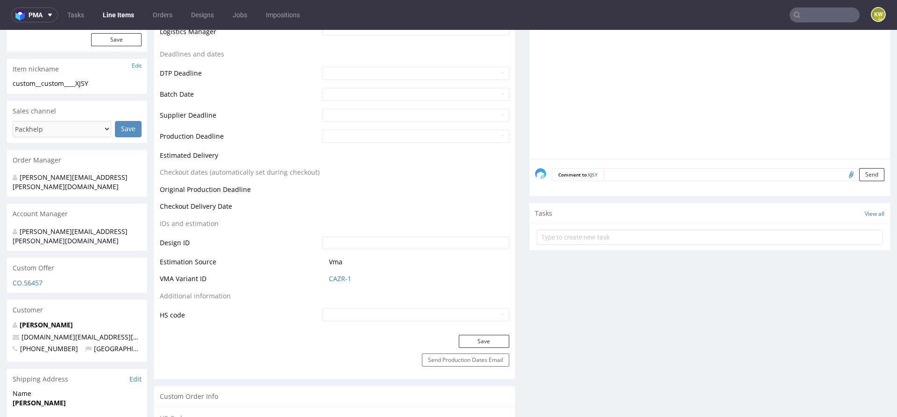
scroll to position [393, 0]
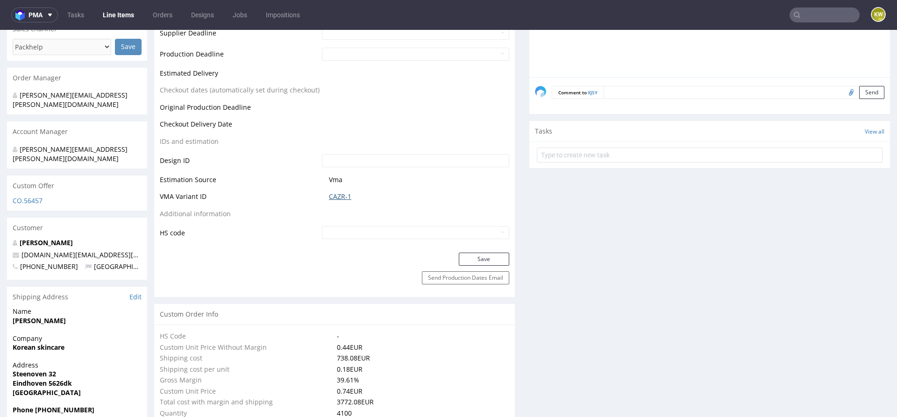
click at [329, 196] on link "CAZR-1" at bounding box center [340, 196] width 22 height 9
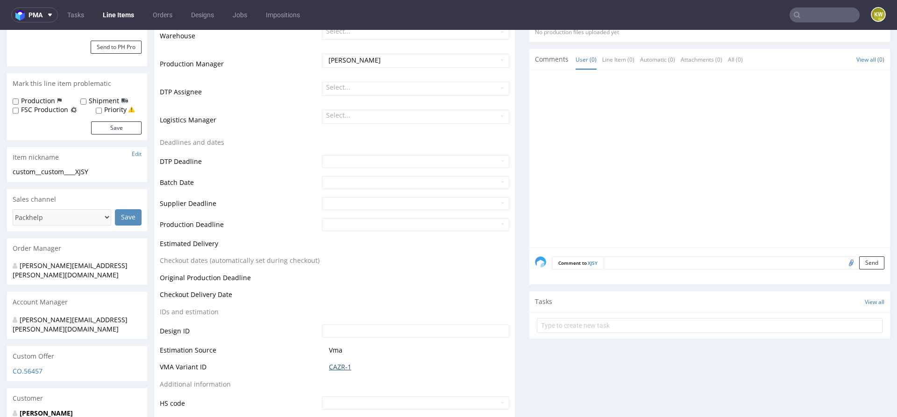
scroll to position [238, 0]
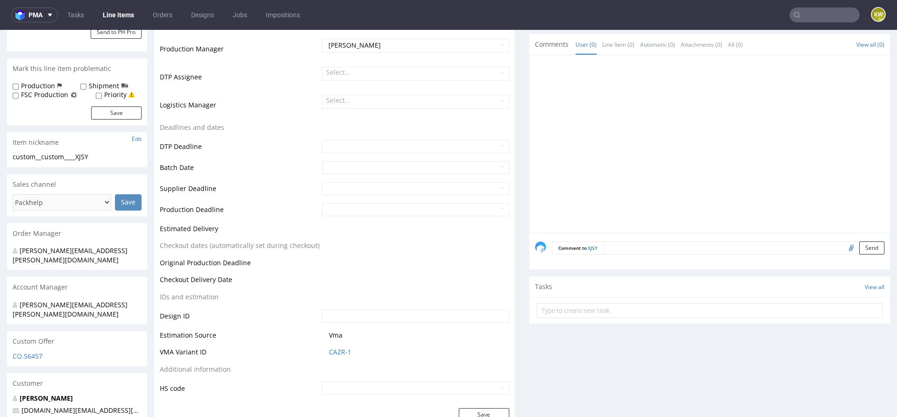
click at [843, 250] on input "file" at bounding box center [849, 248] width 13 height 12
type input "C:\fakepath\a43021-xjsy-390x320x125xb.pdf"
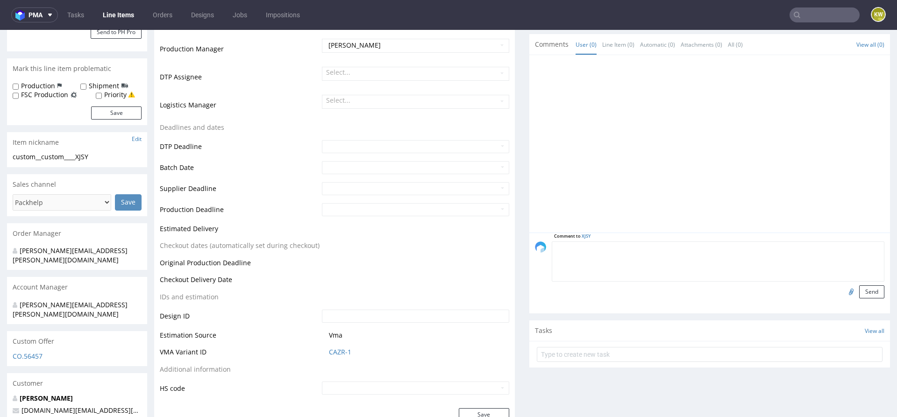
click at [678, 248] on textarea at bounding box center [718, 262] width 333 height 40
type textarea "s"
type textarea "dieline"
click at [862, 287] on button "Send" at bounding box center [871, 291] width 25 height 13
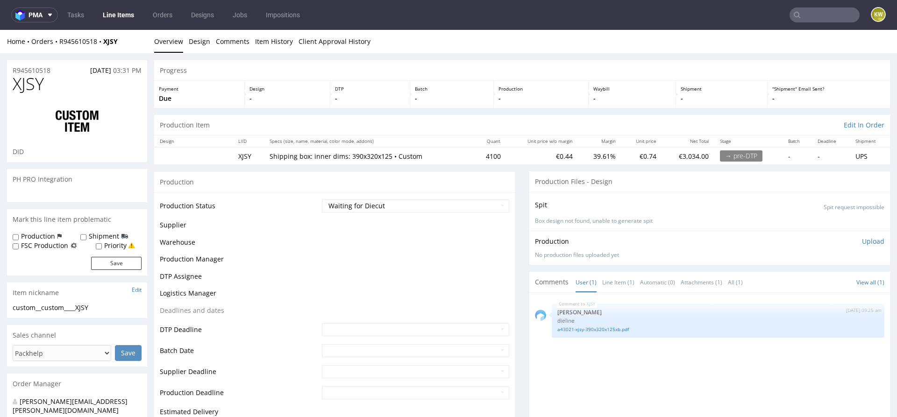
scroll to position [0, 0]
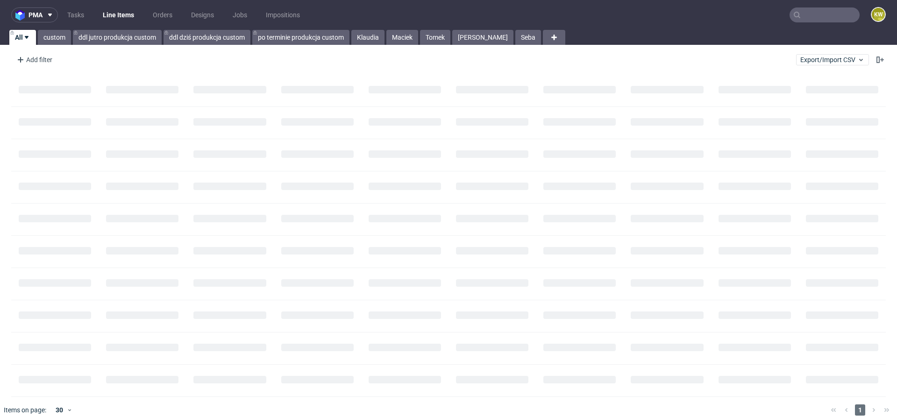
click at [813, 17] on input "text" at bounding box center [825, 14] width 70 height 15
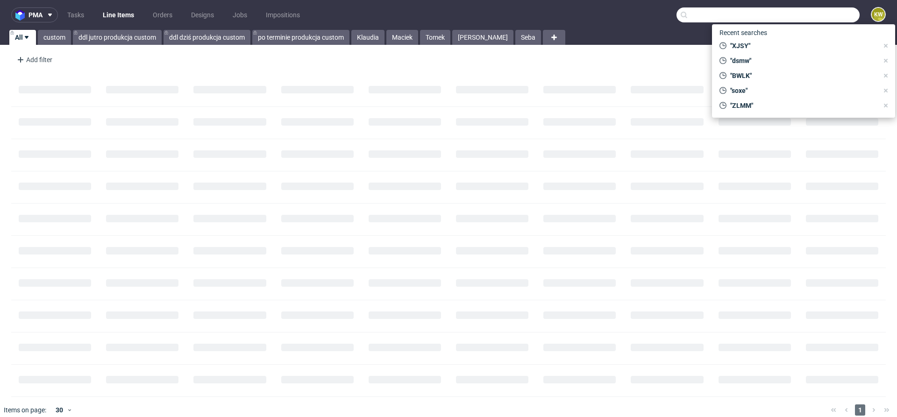
paste input "NUOW"
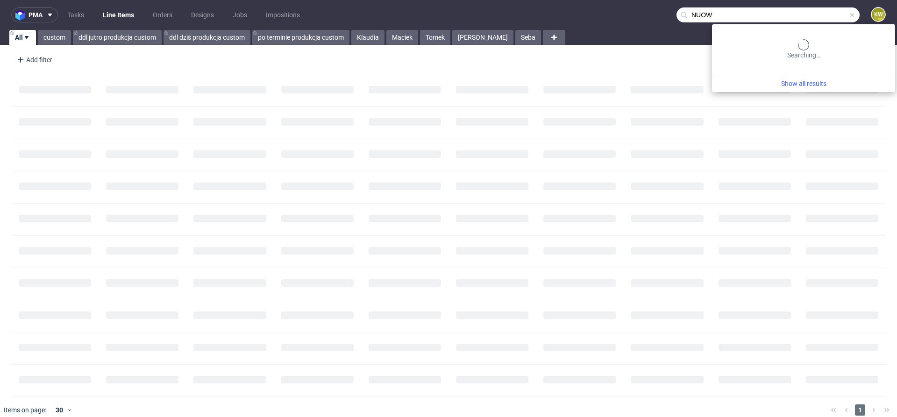
type input "NUOW"
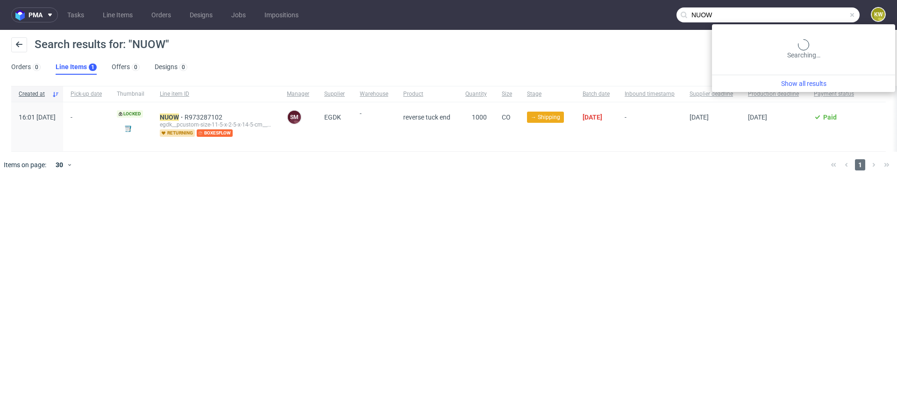
drag, startPoint x: 825, startPoint y: 11, endPoint x: 662, endPoint y: -5, distance: 163.9
click at [662, 0] on html "pma Tasks Line Items Orders Designs Jobs Impositions NUOW KW Search results for…" at bounding box center [448, 208] width 897 height 417
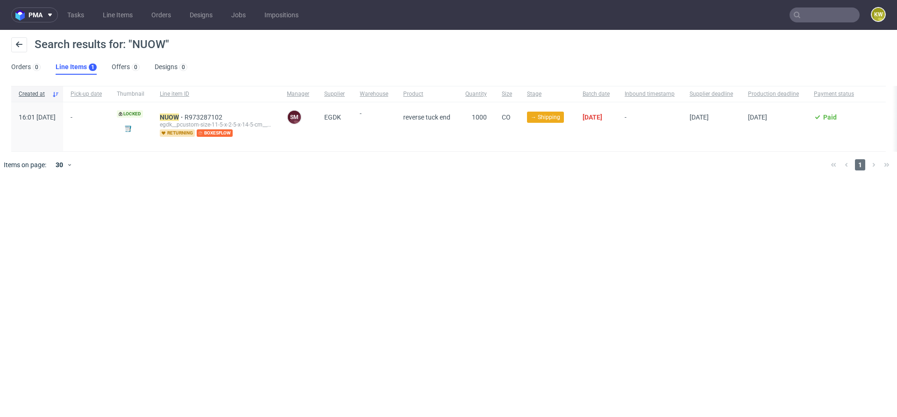
paste input "CLPP"
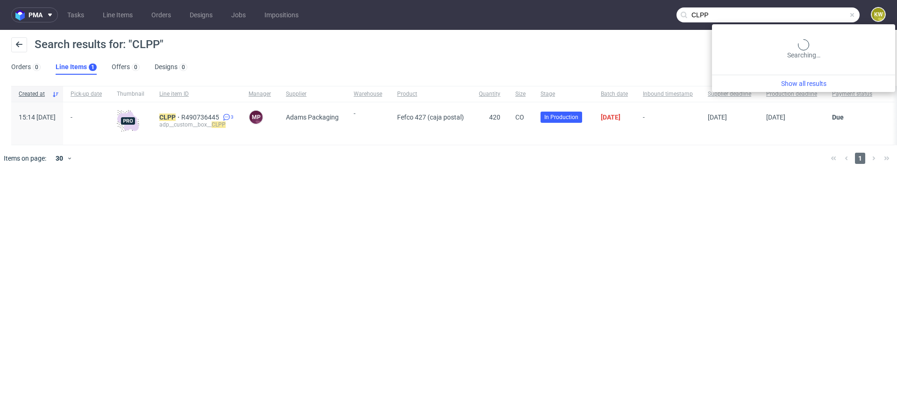
drag, startPoint x: 826, startPoint y: 15, endPoint x: 508, endPoint y: -16, distance: 319.8
click at [508, 0] on html "pma Tasks Line Items Orders Designs Jobs Impositions CLPP KW Search results for…" at bounding box center [448, 208] width 897 height 417
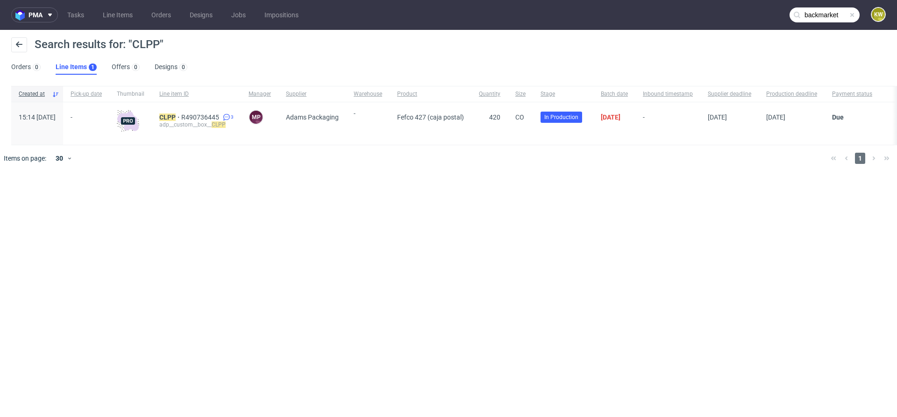
type input "backmarket"
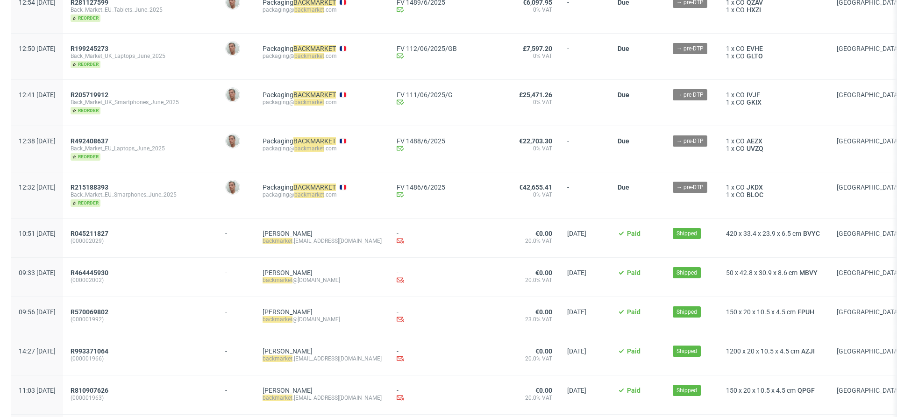
scroll to position [972, 0]
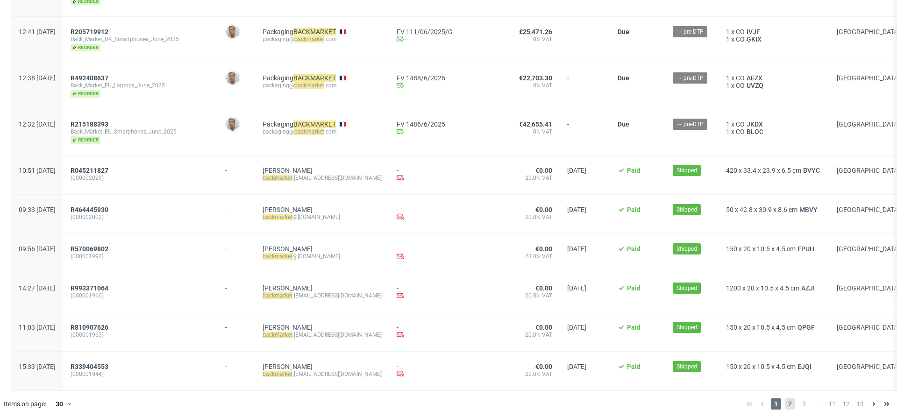
click at [785, 399] on span "2" at bounding box center [790, 404] width 10 height 11
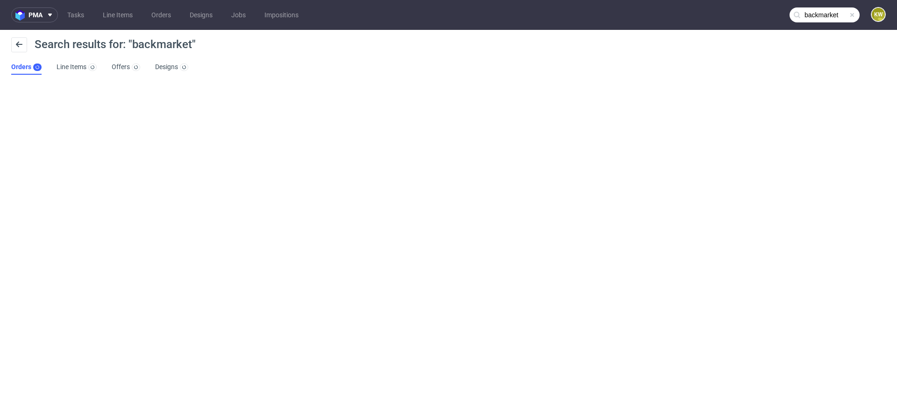
click at [851, 16] on span at bounding box center [851, 14] width 7 height 7
click at [844, 16] on input "text" at bounding box center [825, 14] width 70 height 15
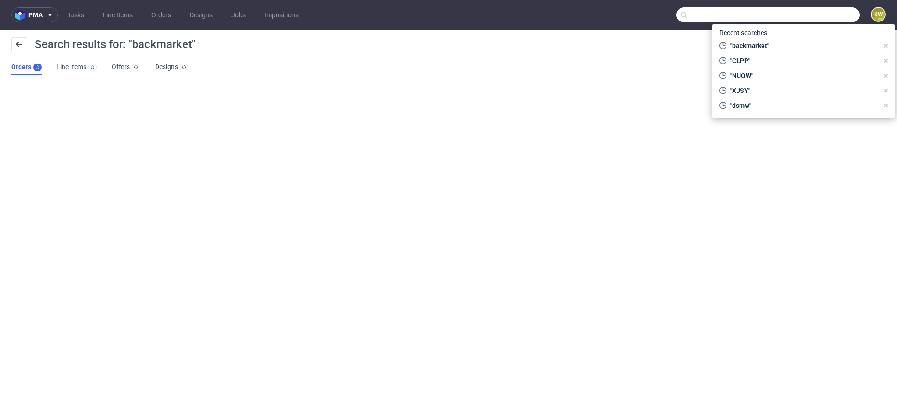
paste input "EAYS"
type input "EAYS"
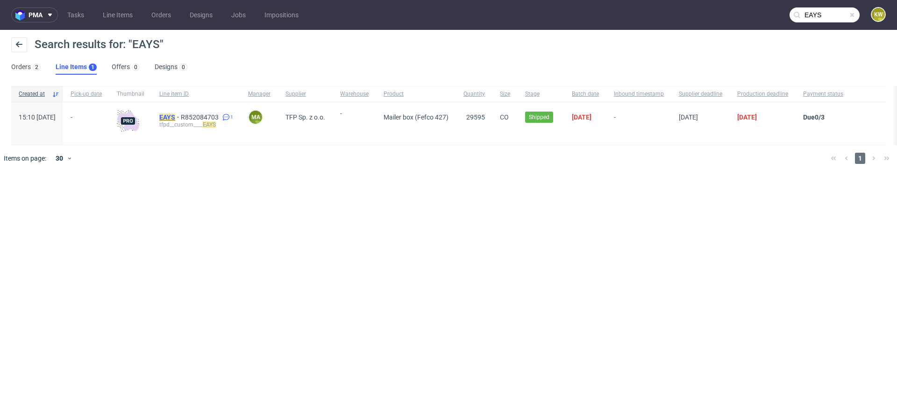
click at [175, 120] on mark "EAYS" at bounding box center [167, 117] width 16 height 7
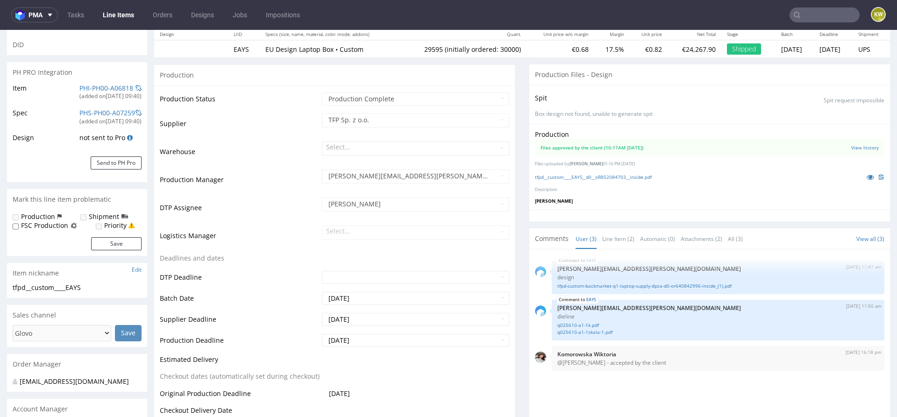
scroll to position [128, 0]
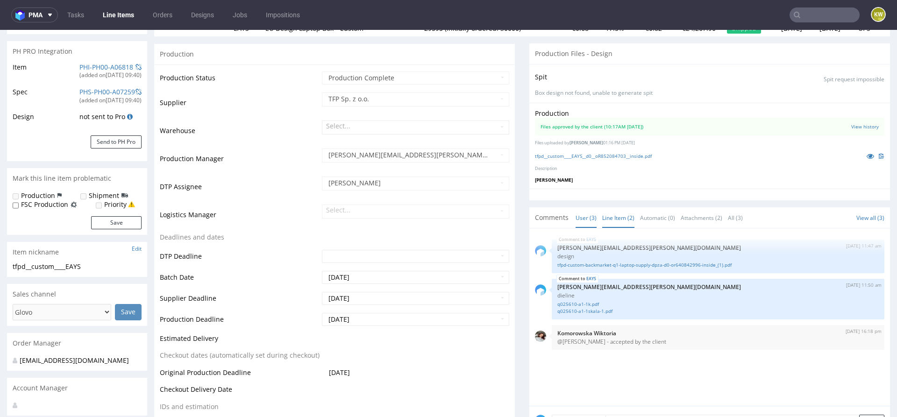
click at [605, 221] on link "Line Item (2)" at bounding box center [618, 218] width 32 height 20
click at [867, 154] on icon at bounding box center [870, 156] width 7 height 7
click at [862, 151] on link at bounding box center [870, 156] width 17 height 10
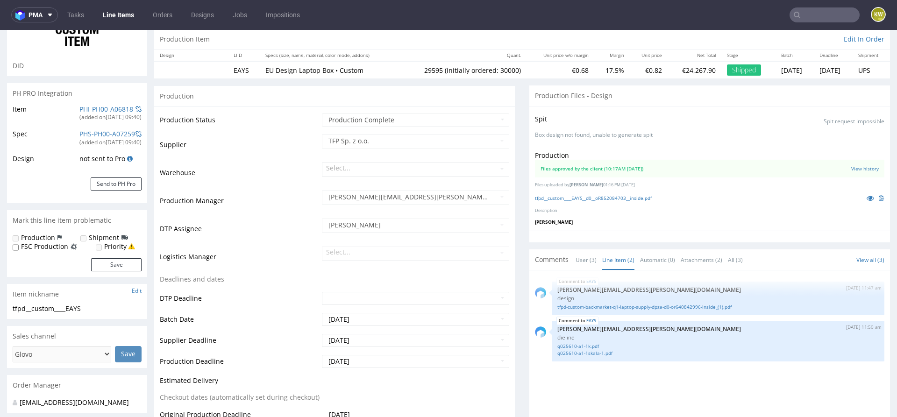
scroll to position [0, 0]
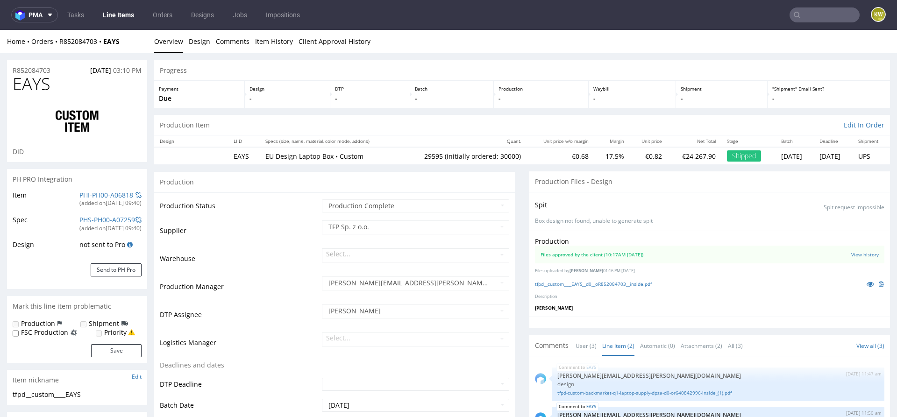
click at [137, 27] on nav "pma Tasks Line Items Orders Designs Jobs Impositions KW" at bounding box center [448, 15] width 897 height 30
click at [131, 23] on nav "pma Tasks Line Items Orders Designs Jobs Impositions KW" at bounding box center [448, 15] width 897 height 30
click at [121, 14] on link "Line Items" at bounding box center [118, 14] width 43 height 15
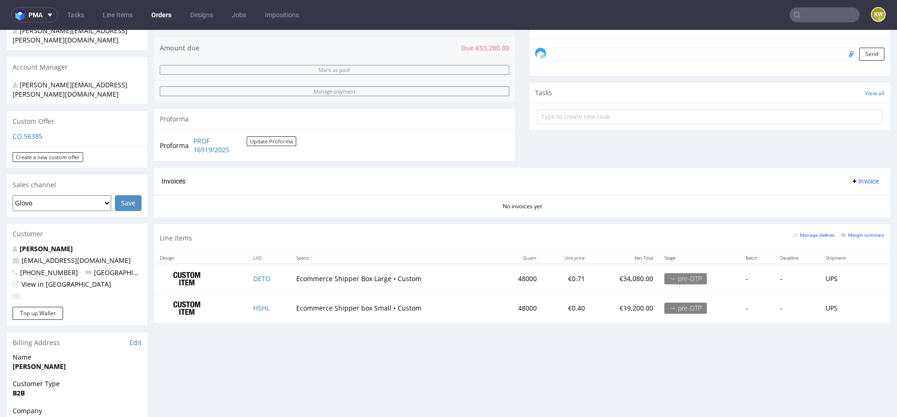
scroll to position [309, 0]
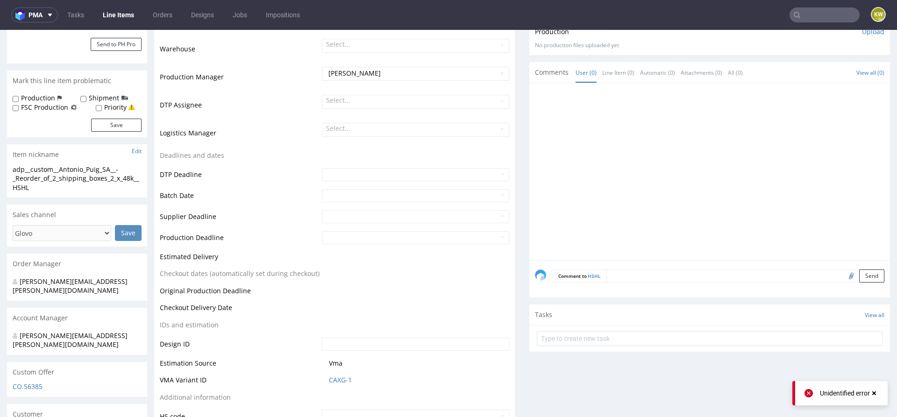
scroll to position [221, 0]
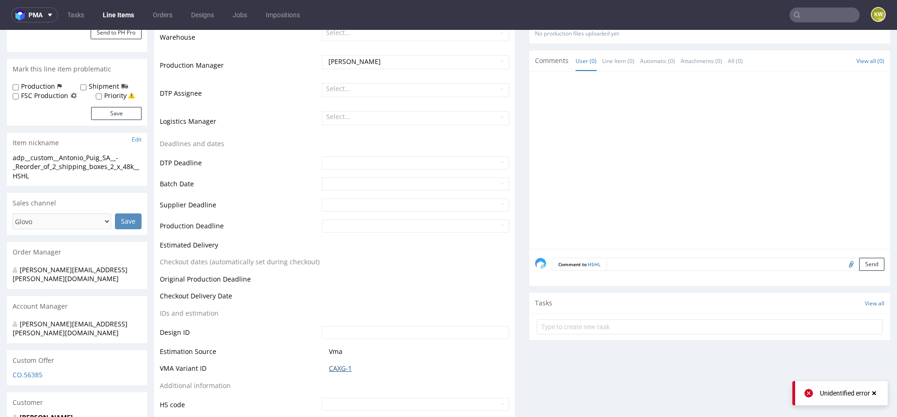
click at [334, 364] on link "CAXG-1" at bounding box center [340, 368] width 23 height 9
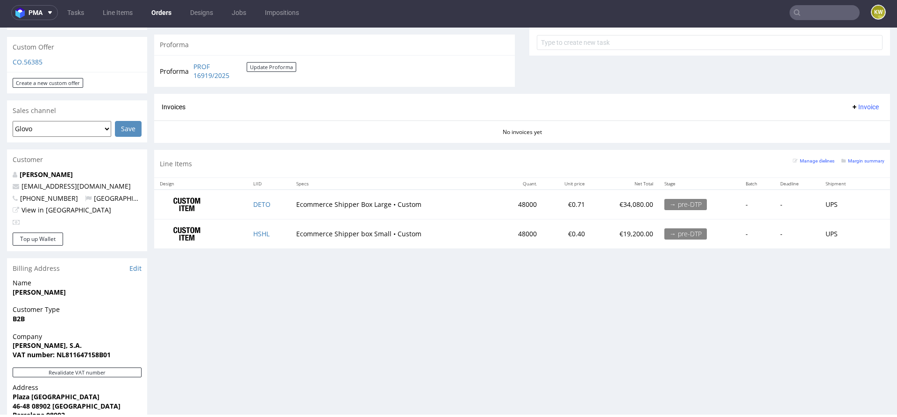
scroll to position [361, 0]
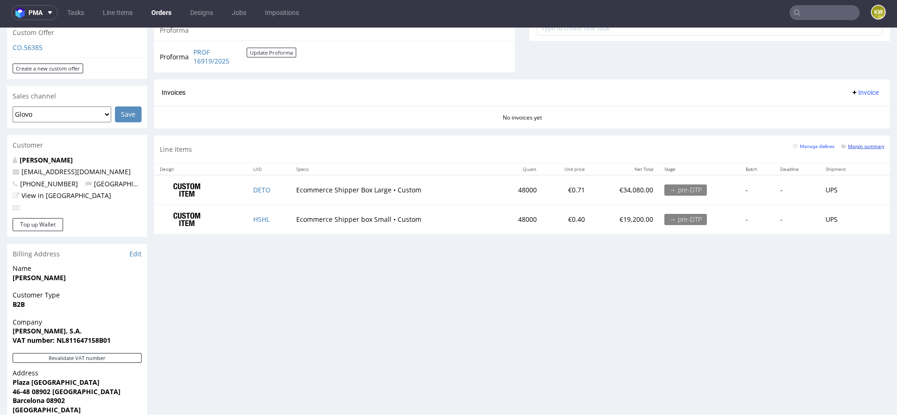
click at [849, 145] on small "Margin summary" at bounding box center [862, 146] width 43 height 5
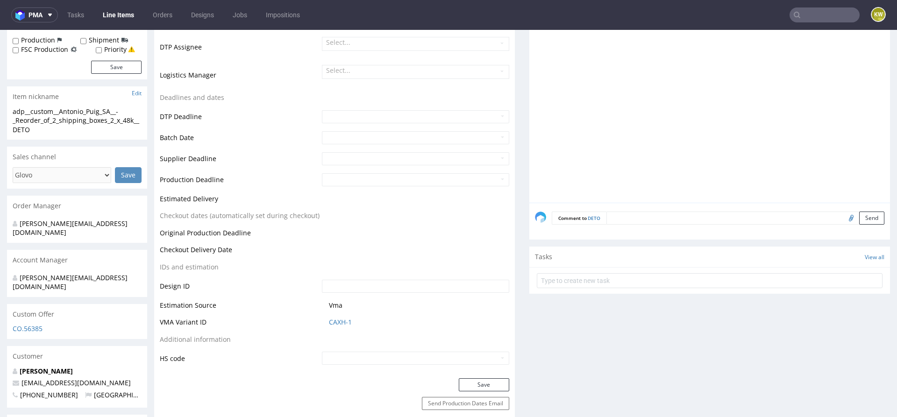
scroll to position [280, 0]
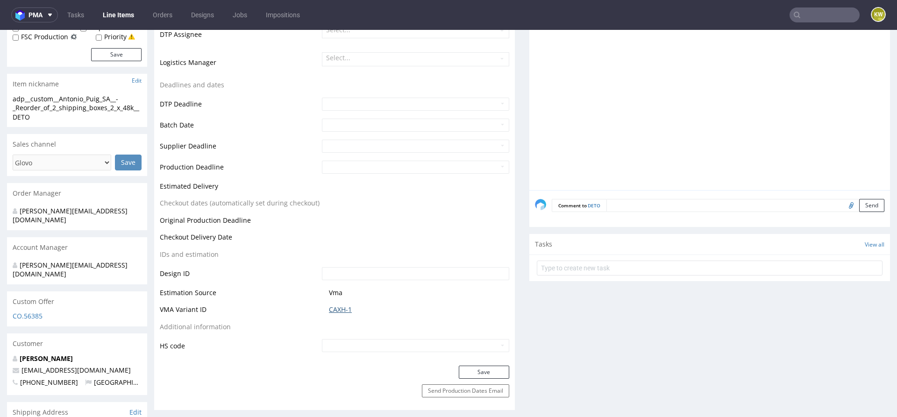
click at [338, 309] on link "CAXH-1" at bounding box center [340, 309] width 23 height 9
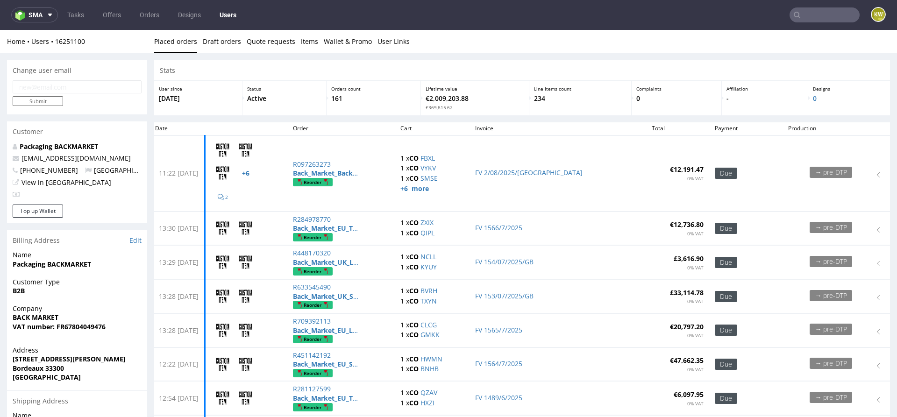
click at [801, 20] on input "text" at bounding box center [825, 14] width 70 height 15
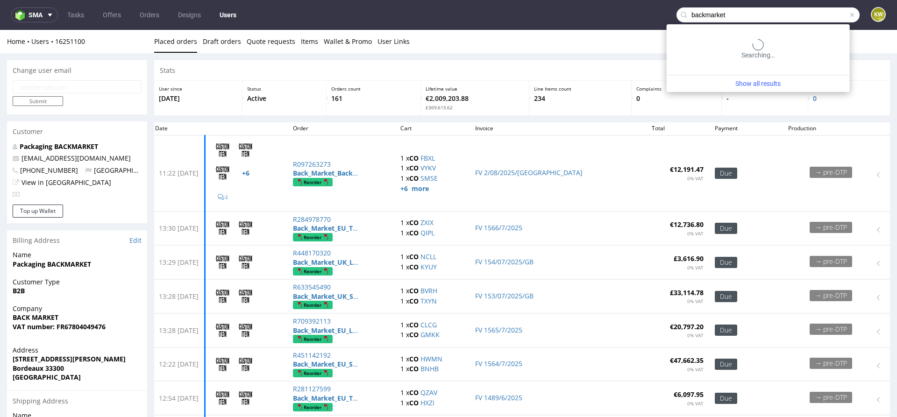
type input "backmarket"
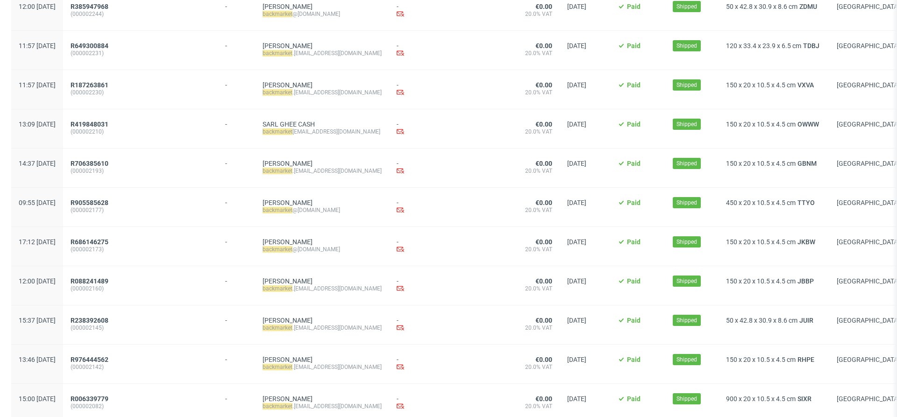
scroll to position [972, 0]
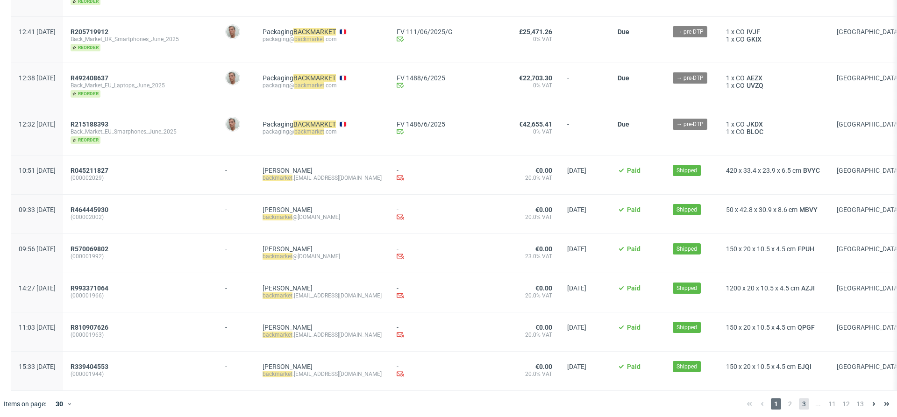
click at [799, 399] on span "3" at bounding box center [804, 404] width 10 height 11
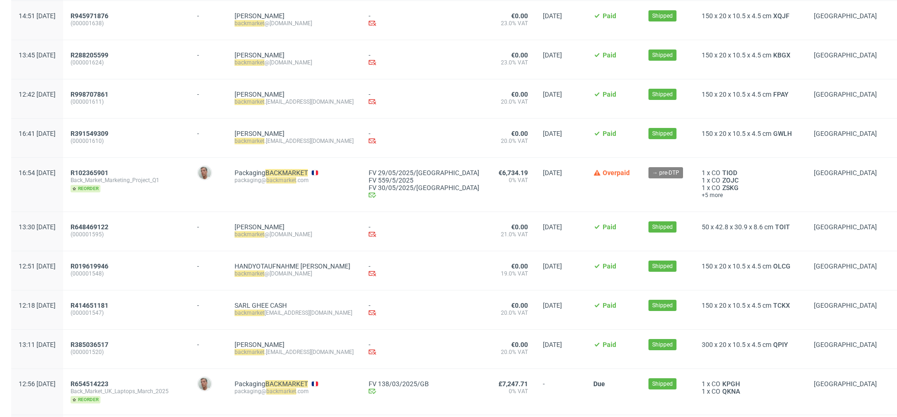
scroll to position [961, 0]
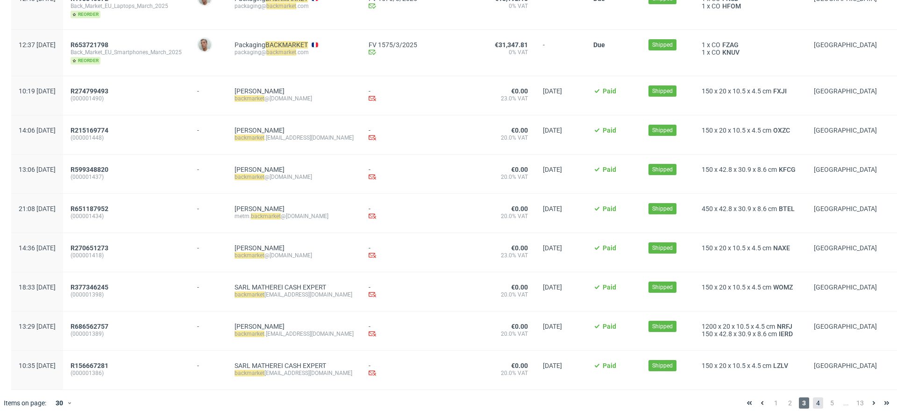
click at [813, 400] on span "4" at bounding box center [818, 403] width 10 height 11
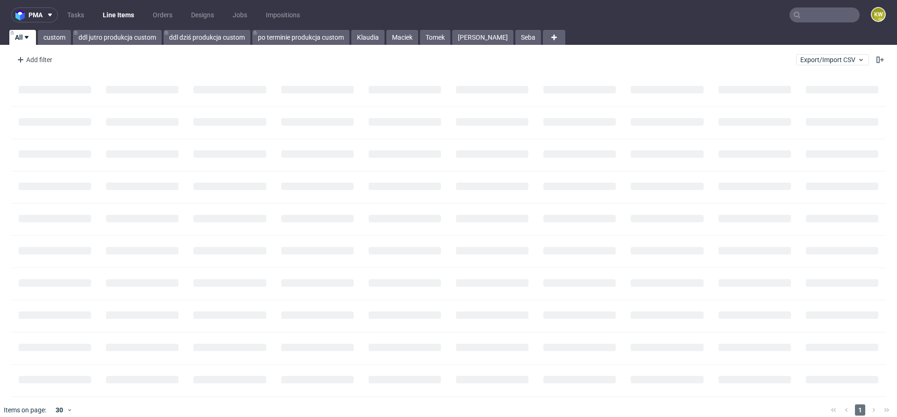
click at [836, 16] on input "text" at bounding box center [825, 14] width 70 height 15
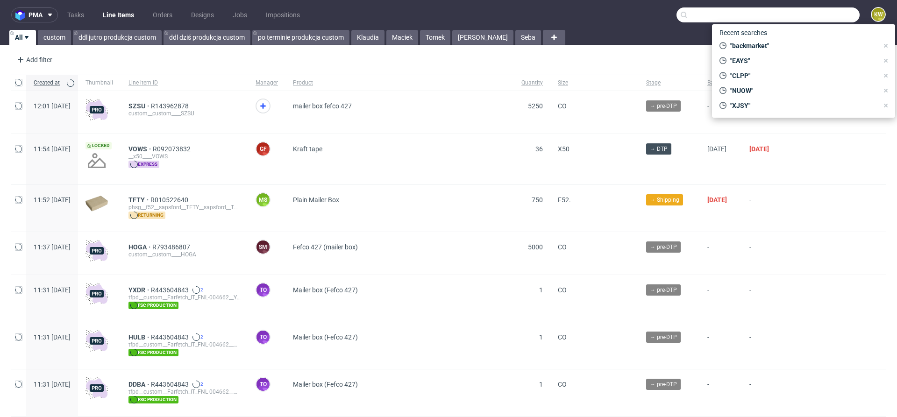
paste input "OJJP"
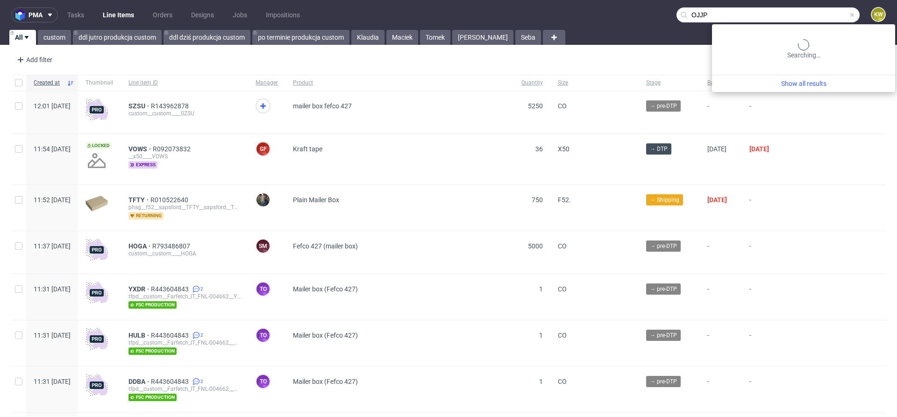
type input "OJJP"
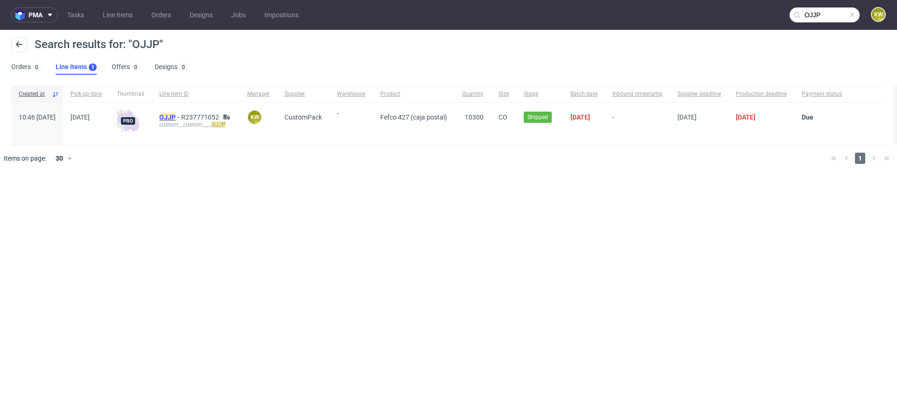
click at [176, 120] on mark "OJJP" at bounding box center [167, 117] width 16 height 7
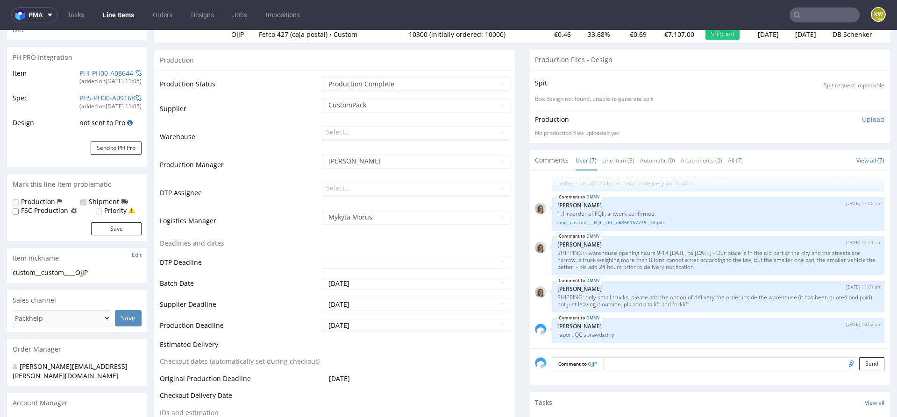
scroll to position [124, 0]
click at [618, 162] on link "Line Item (3)" at bounding box center [618, 159] width 32 height 20
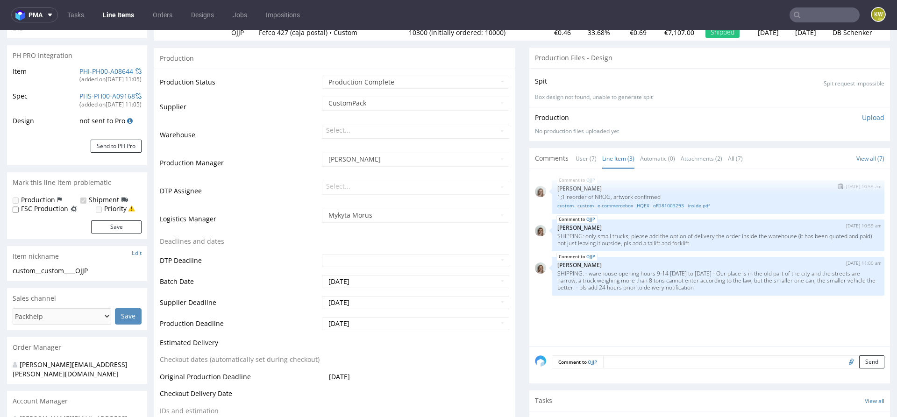
click at [597, 193] on p "1;1 reorder of NROG, artwork confirmed" at bounding box center [717, 196] width 321 height 7
copy p "NROG"
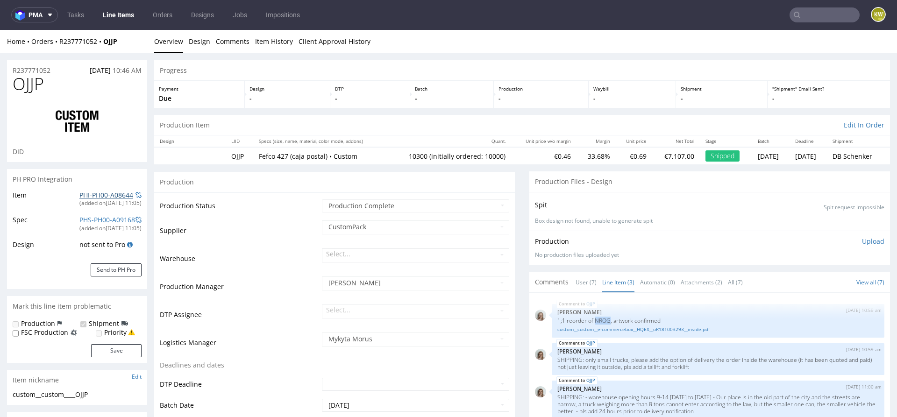
click at [85, 197] on link "PHI-PH00-A08644" at bounding box center [106, 195] width 54 height 9
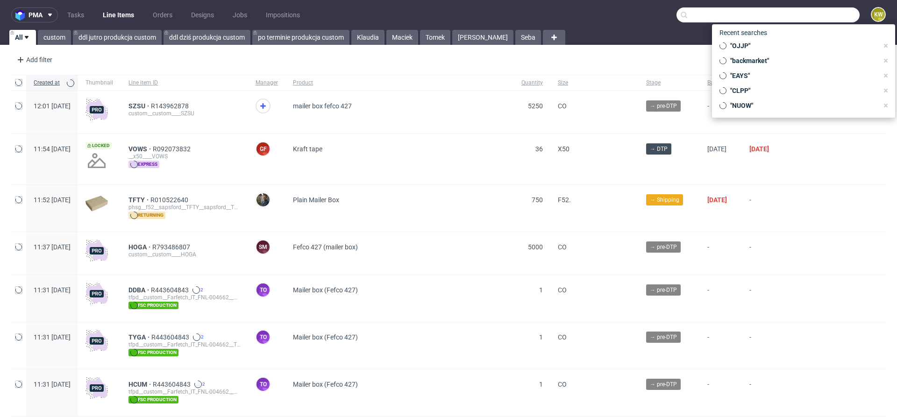
click at [804, 11] on input "text" at bounding box center [768, 14] width 183 height 15
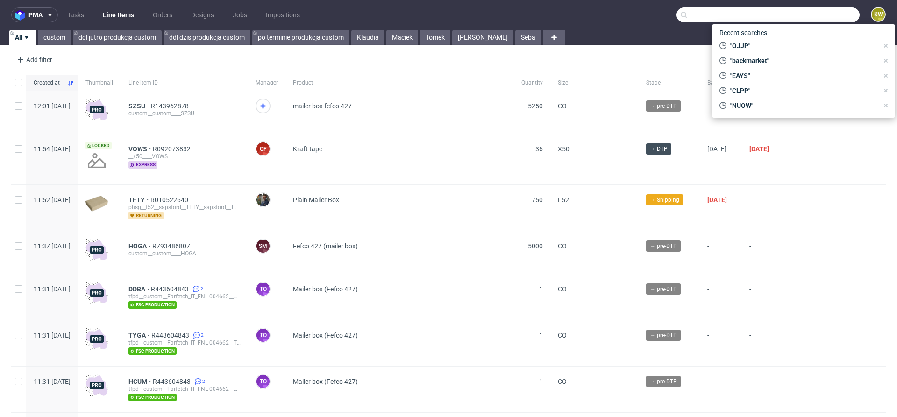
paste input "NROG"
type input "NROG"
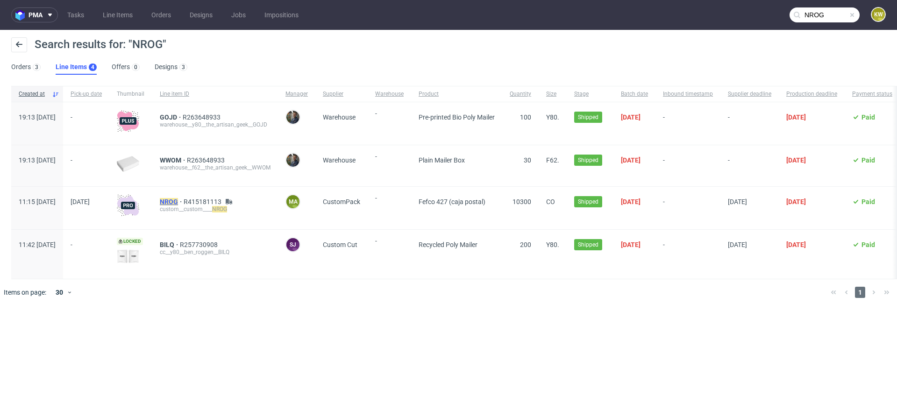
click at [178, 200] on mark "NROG" at bounding box center [169, 201] width 18 height 7
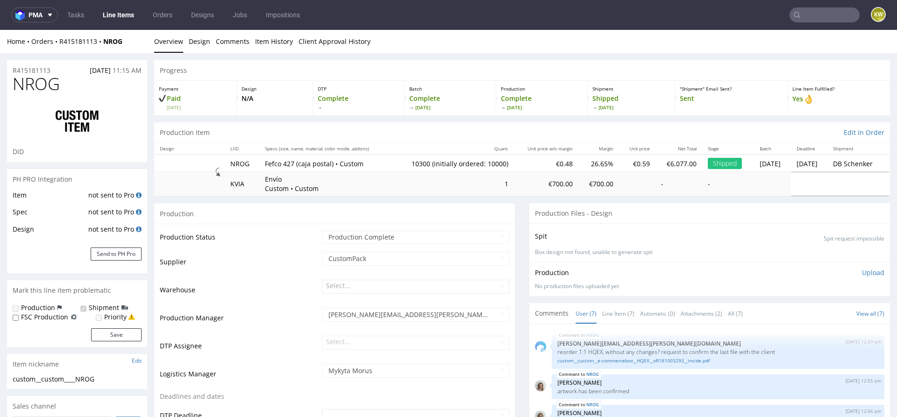
scroll to position [85, 0]
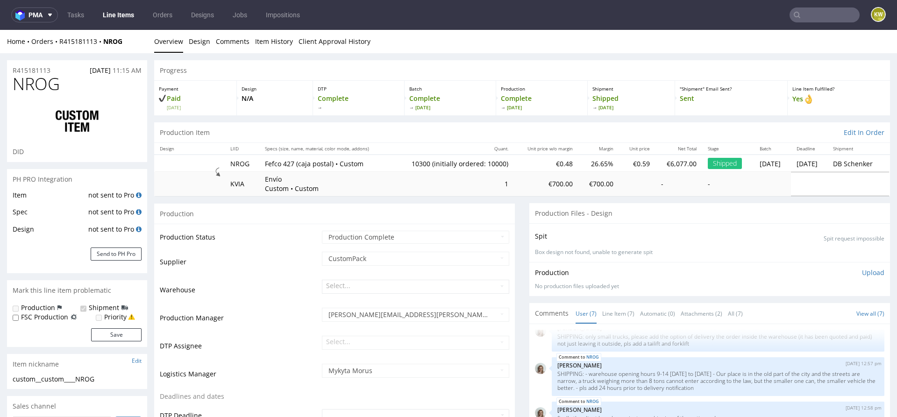
select select "in_progress"
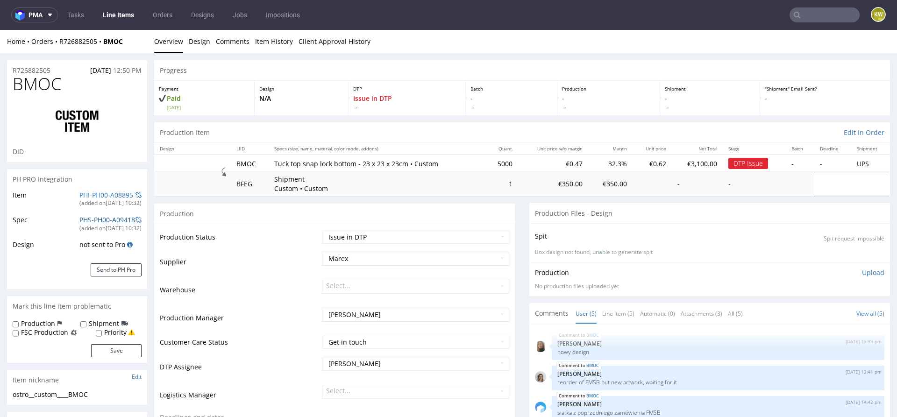
scroll to position [19, 0]
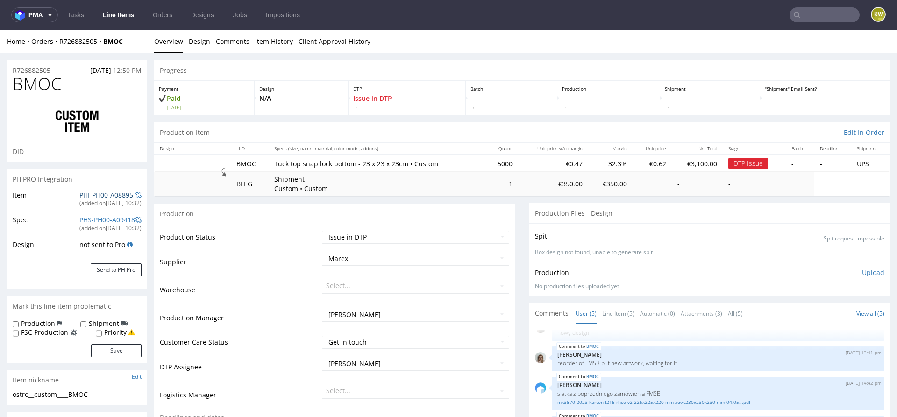
click at [102, 193] on link "PHI-PH00-A08895" at bounding box center [106, 195] width 54 height 9
